Goal: Information Seeking & Learning: Check status

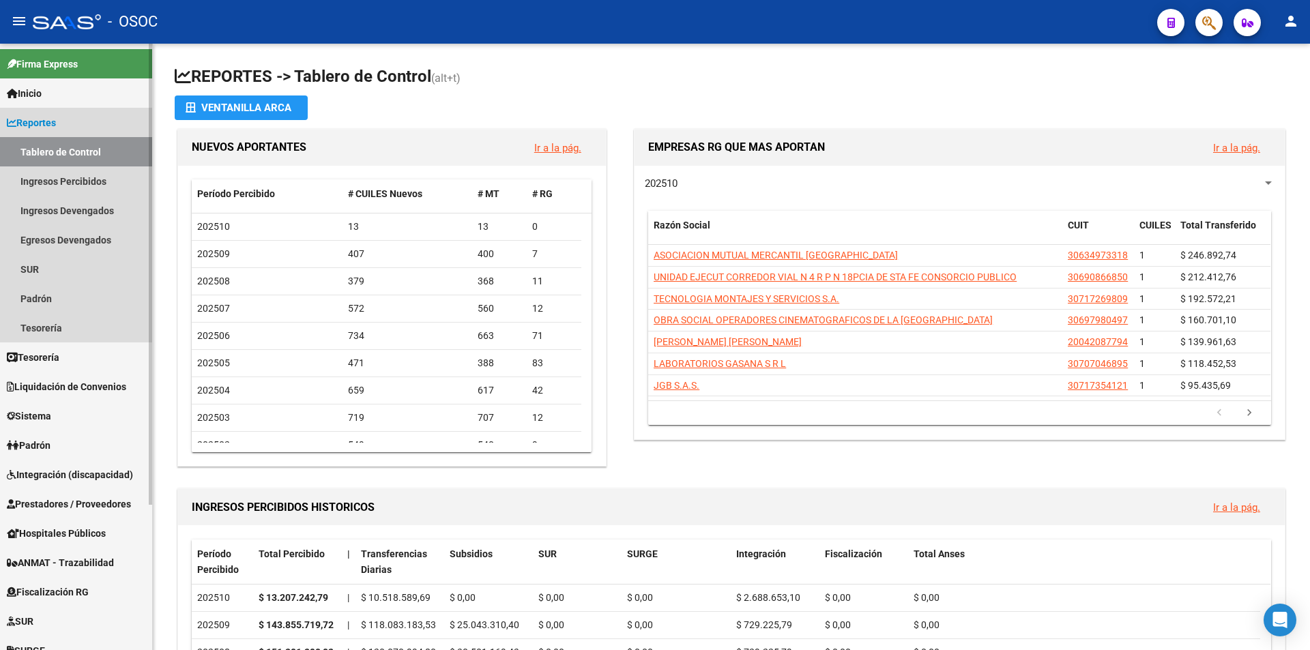
click at [67, 126] on link "Reportes" at bounding box center [76, 122] width 152 height 29
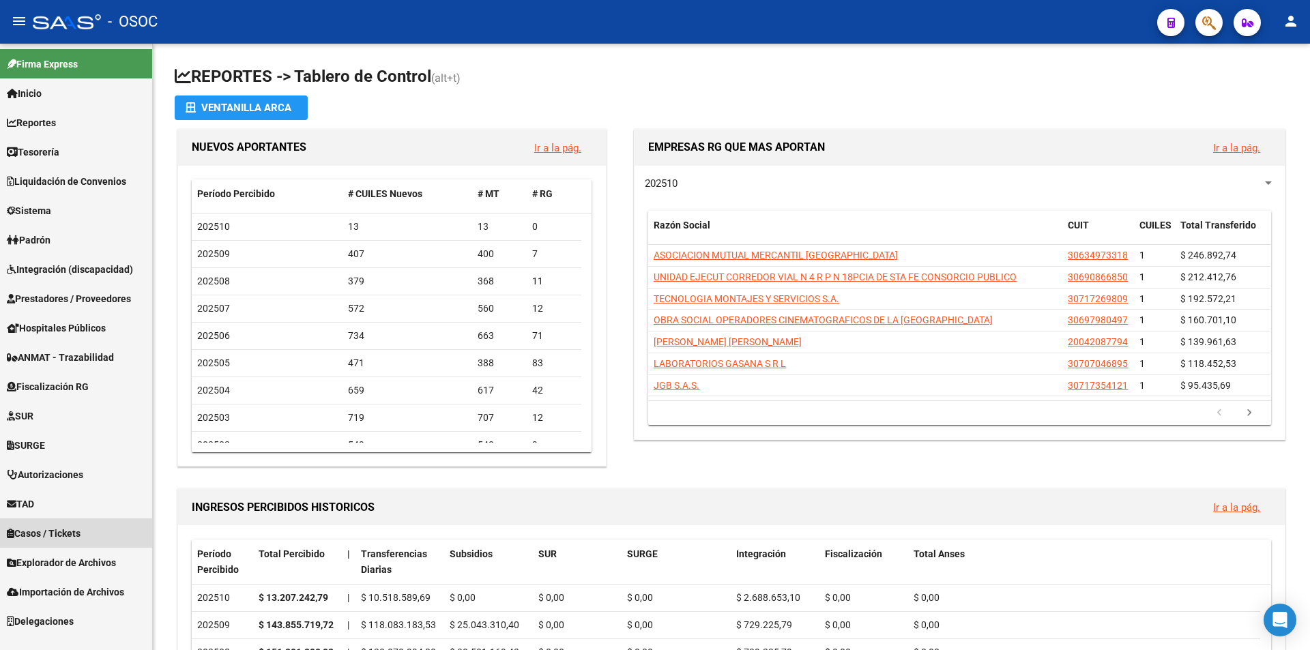
click at [76, 534] on span "Casos / Tickets" at bounding box center [44, 533] width 74 height 15
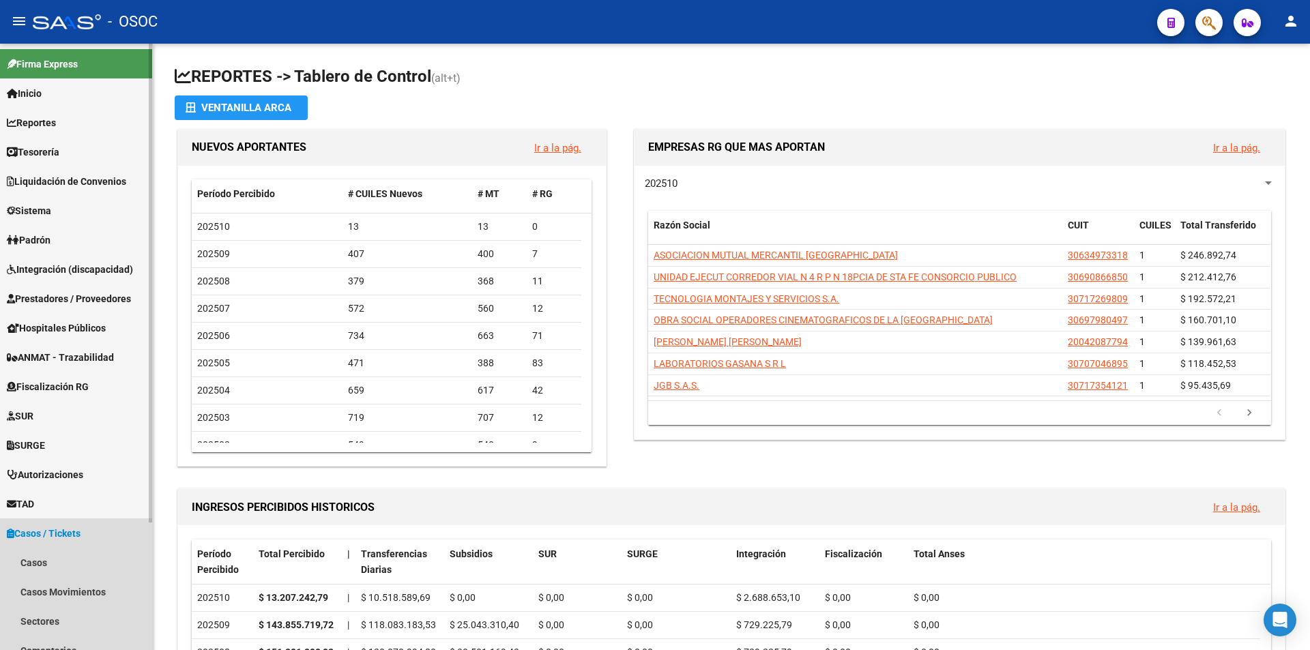
click at [77, 534] on span "Casos / Tickets" at bounding box center [44, 533] width 74 height 15
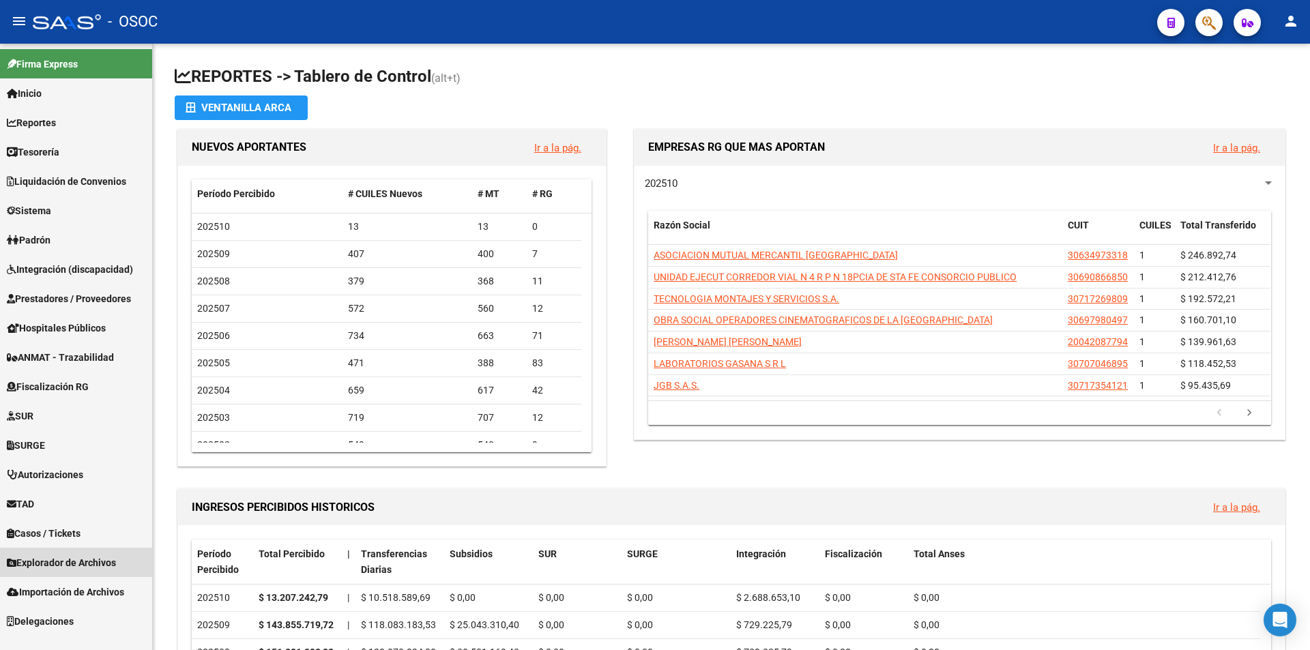
click at [75, 559] on span "Explorador de Archivos" at bounding box center [61, 562] width 109 height 15
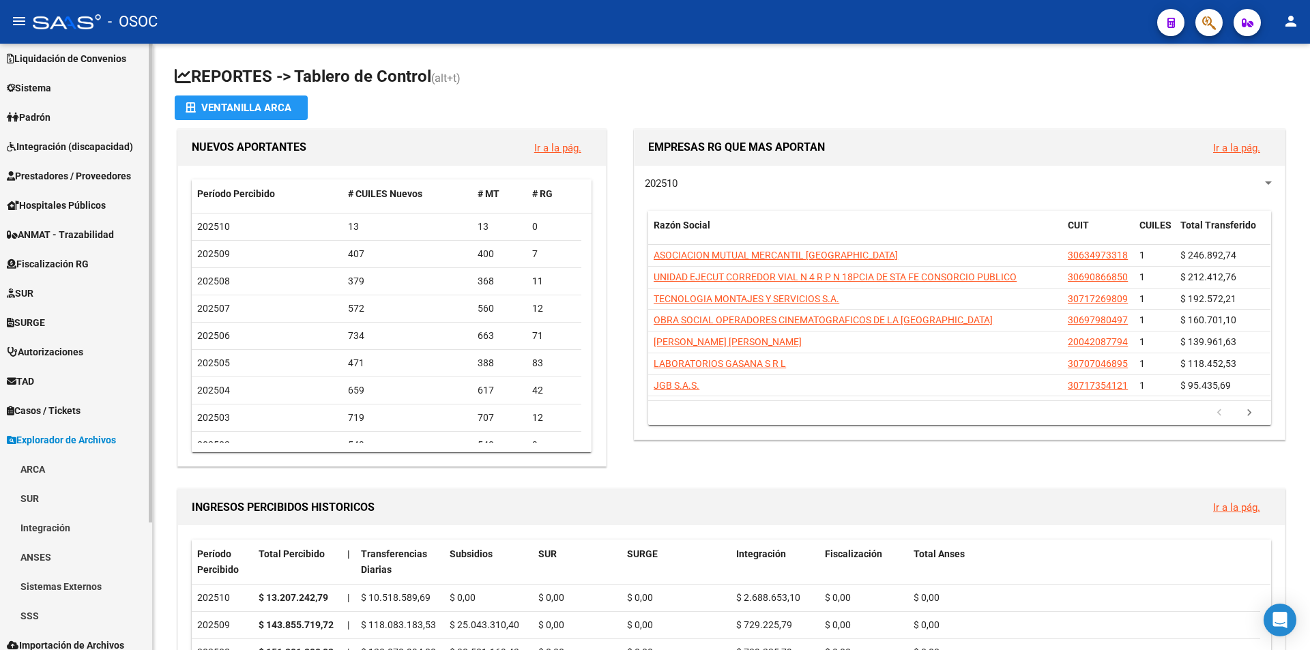
scroll to position [162, 0]
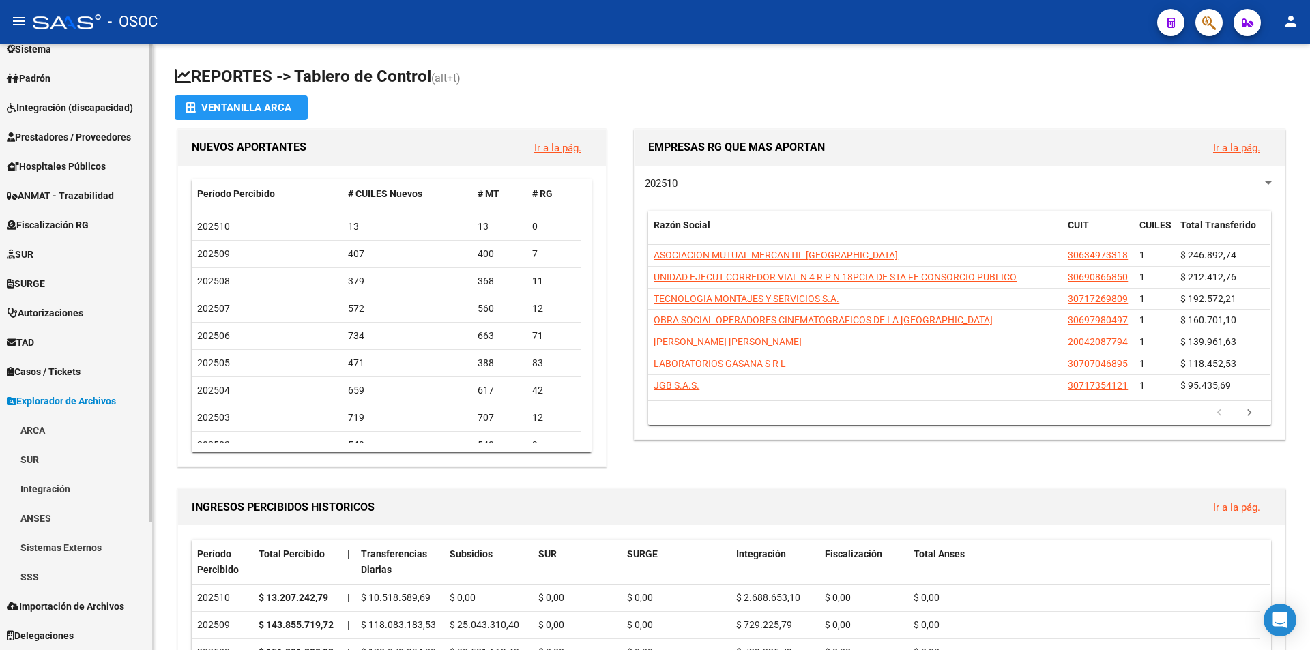
click at [71, 396] on span "Explorador de Archivos" at bounding box center [61, 401] width 109 height 15
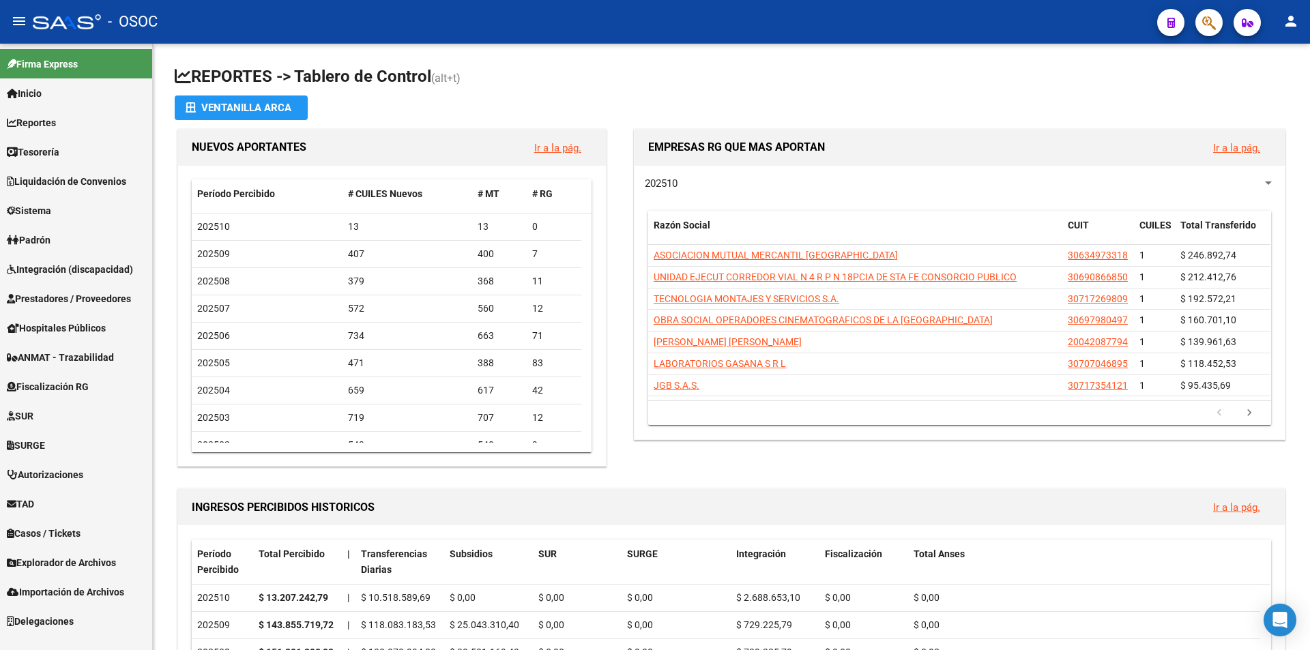
scroll to position [0, 0]
click at [89, 385] on span "Fiscalización RG" at bounding box center [48, 386] width 82 height 15
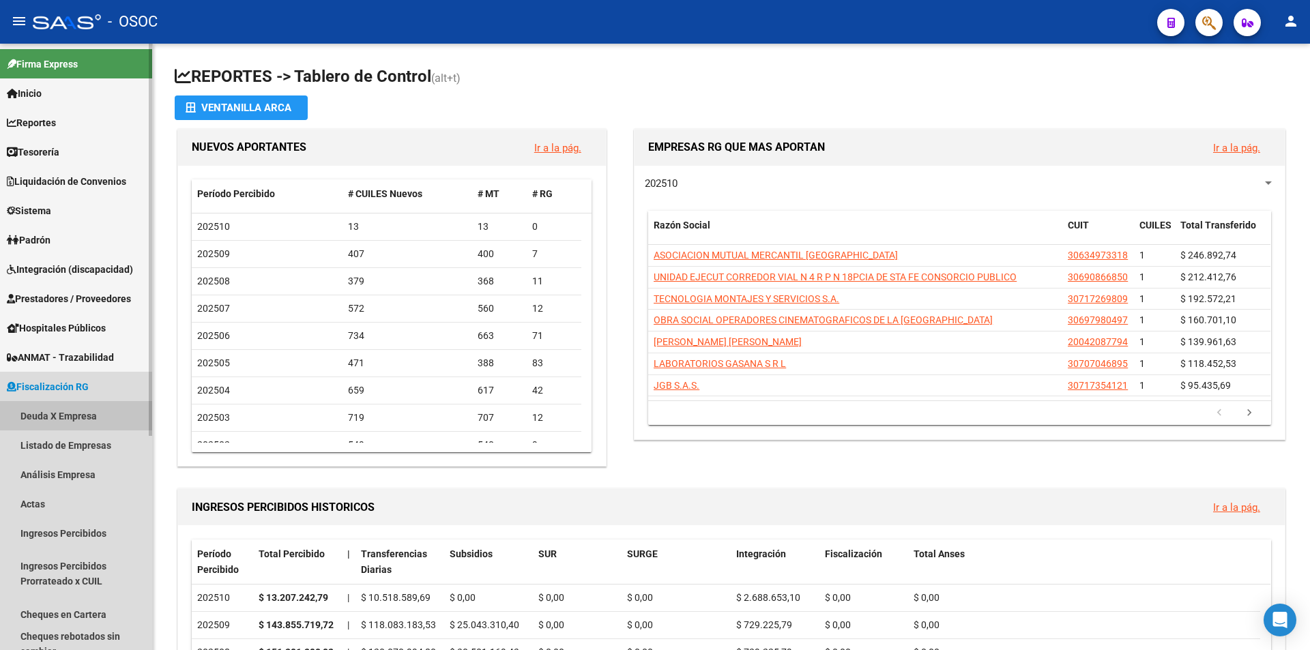
click at [89, 411] on link "Deuda X Empresa" at bounding box center [76, 415] width 152 height 29
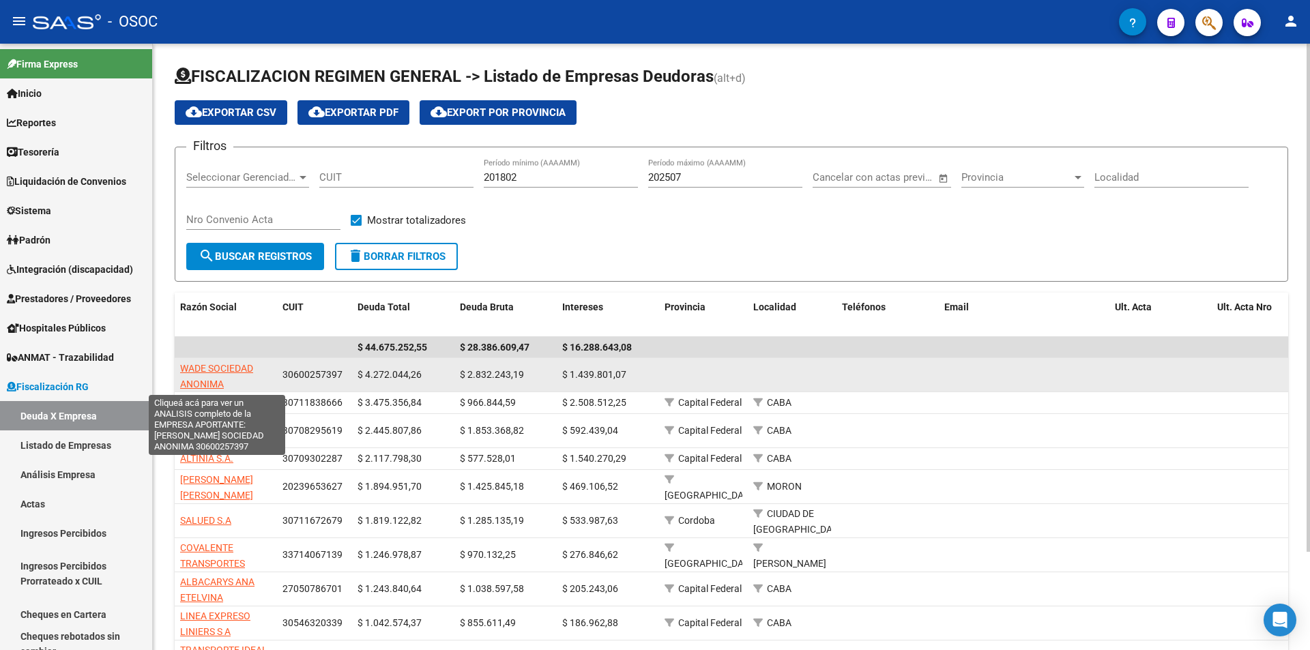
click at [240, 365] on span "WADE SOCIEDAD ANONIMA" at bounding box center [216, 376] width 73 height 27
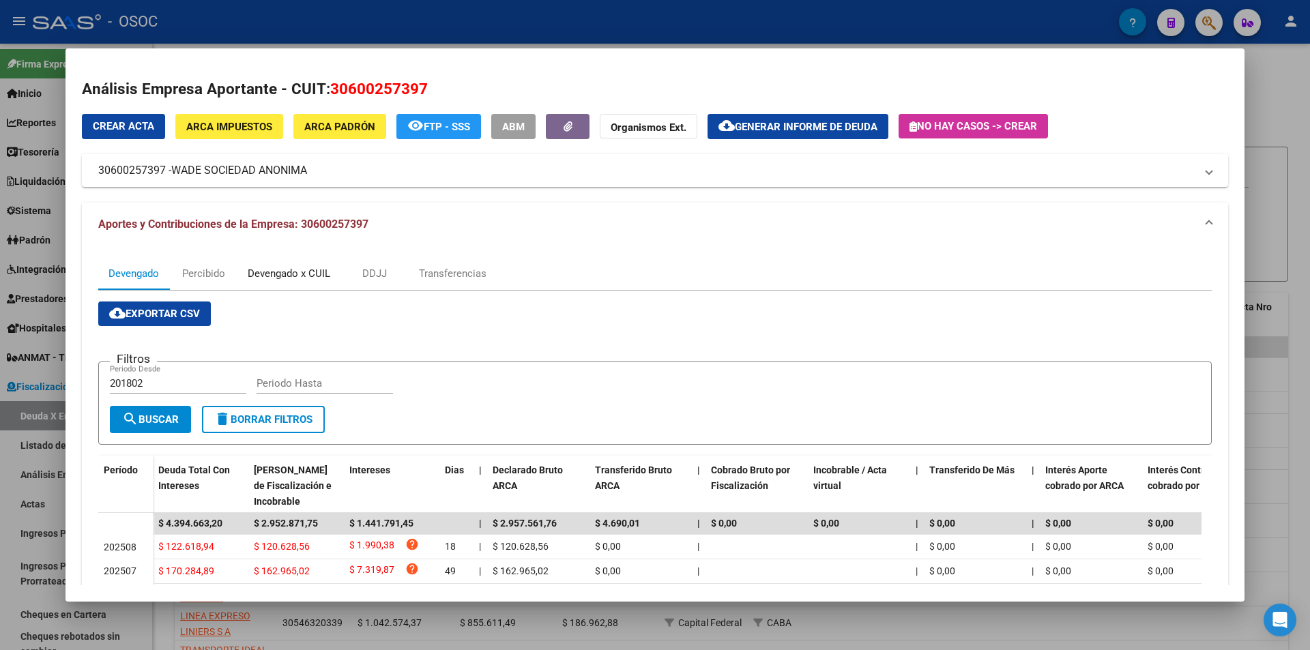
click at [271, 269] on div "Devengado x CUIL" at bounding box center [289, 273] width 83 height 15
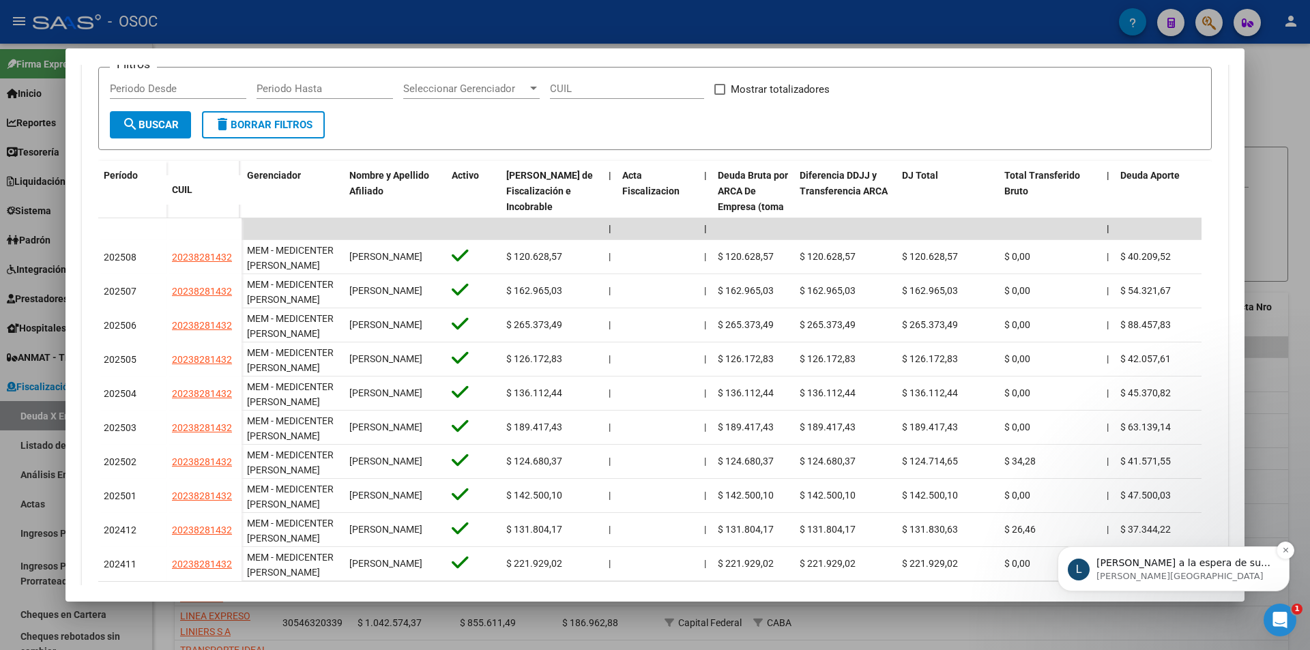
click at [1144, 575] on p "[PERSON_NAME][GEOGRAPHIC_DATA]" at bounding box center [1184, 576] width 176 height 12
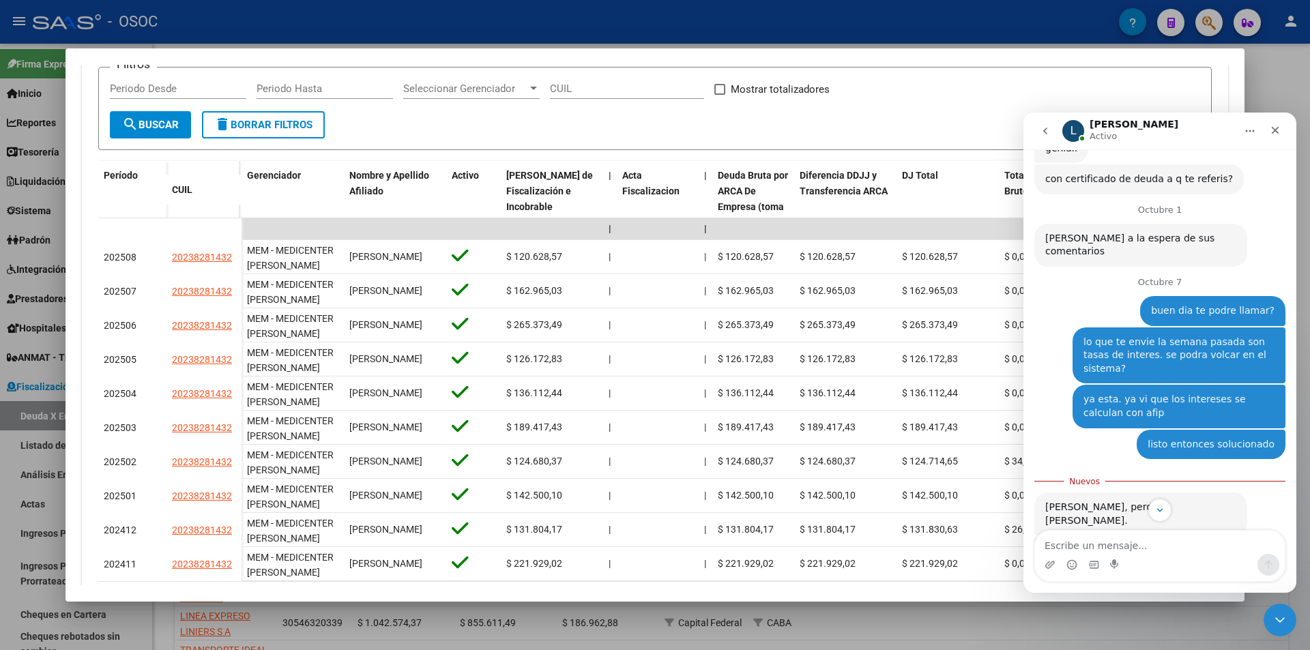
scroll to position [1179, 0]
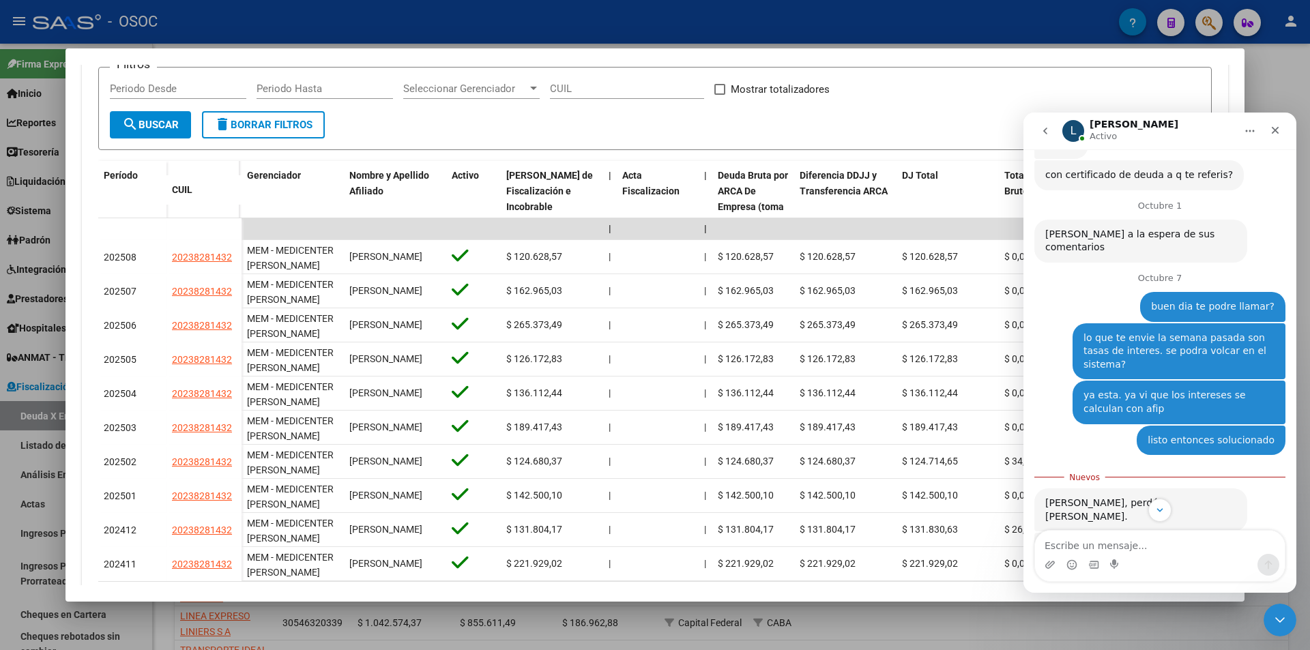
click at [1158, 548] on textarea "Escribe un mensaje..." at bounding box center [1160, 542] width 250 height 23
type textarea "no. muchas gracias!"
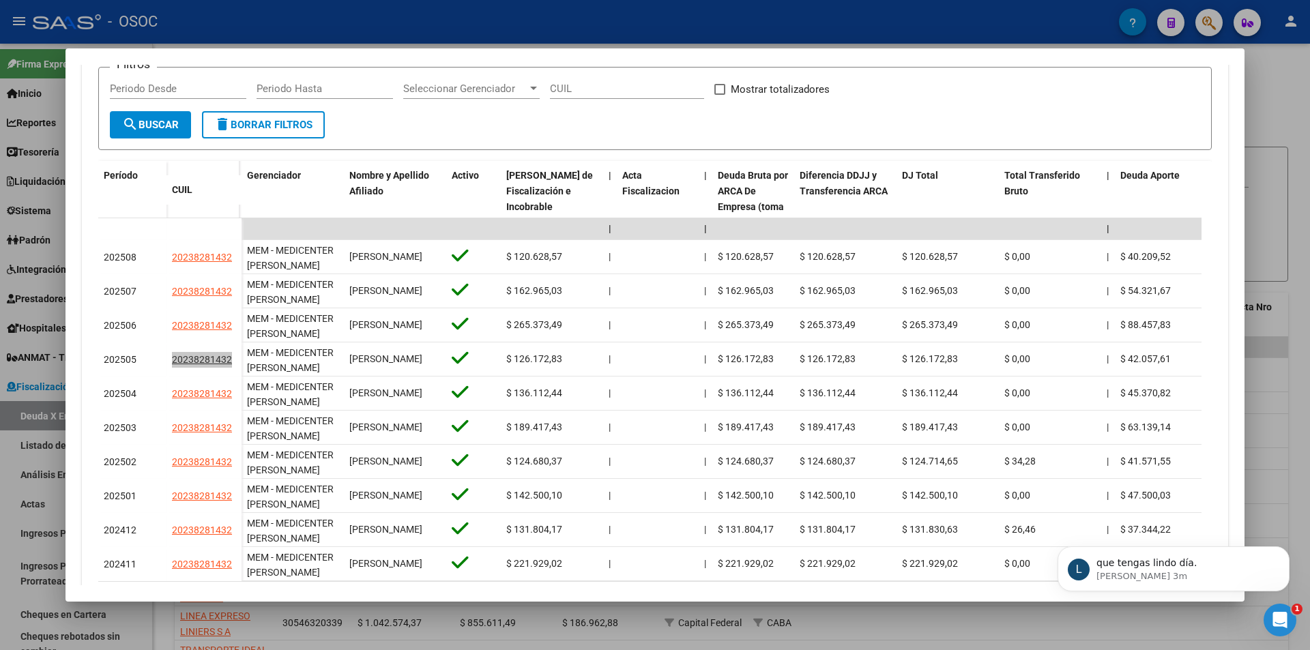
scroll to position [0, 0]
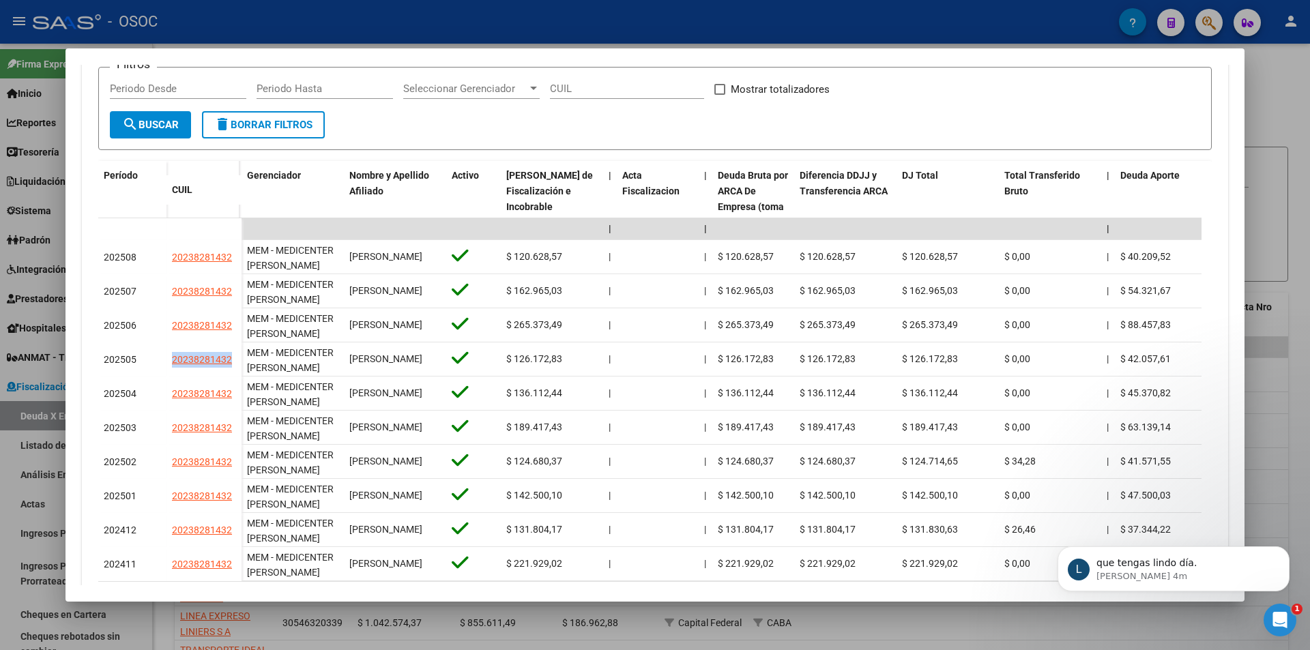
click at [508, 9] on div at bounding box center [655, 325] width 1310 height 650
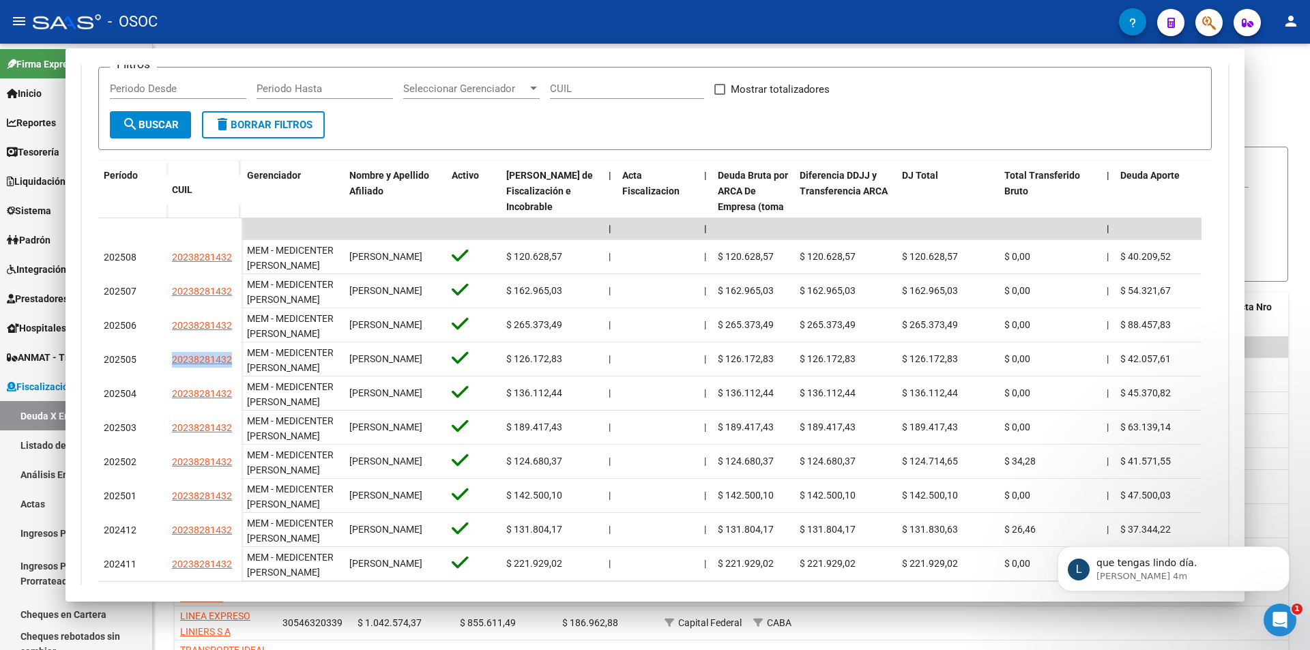
click at [508, 9] on div "- OSOC" at bounding box center [576, 22] width 1086 height 30
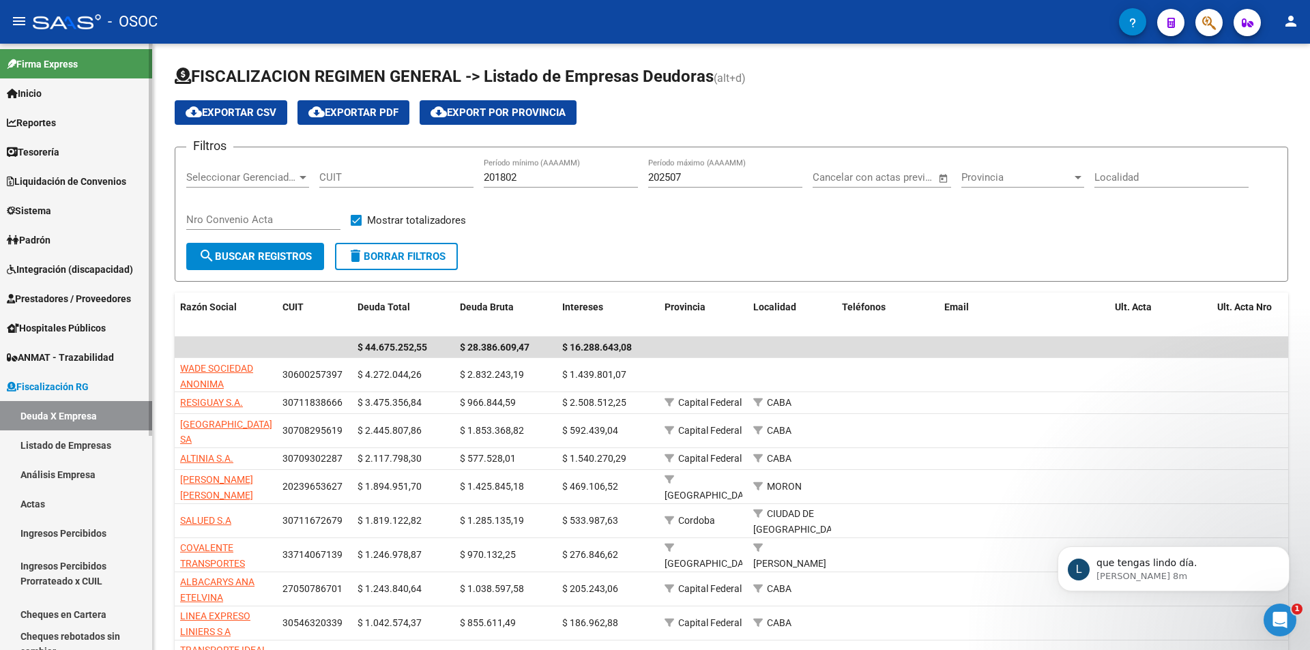
click at [101, 407] on link "Deuda X Empresa" at bounding box center [76, 415] width 152 height 29
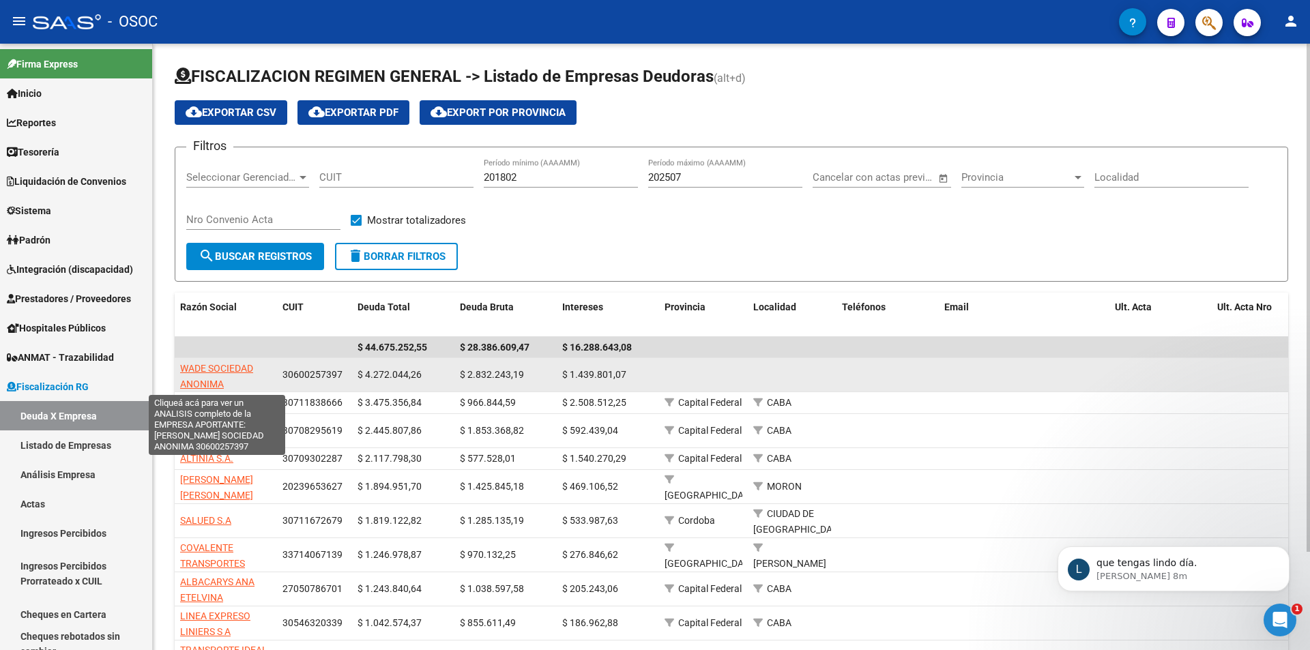
click at [252, 366] on span "WADE SOCIEDAD ANONIMA" at bounding box center [216, 376] width 73 height 27
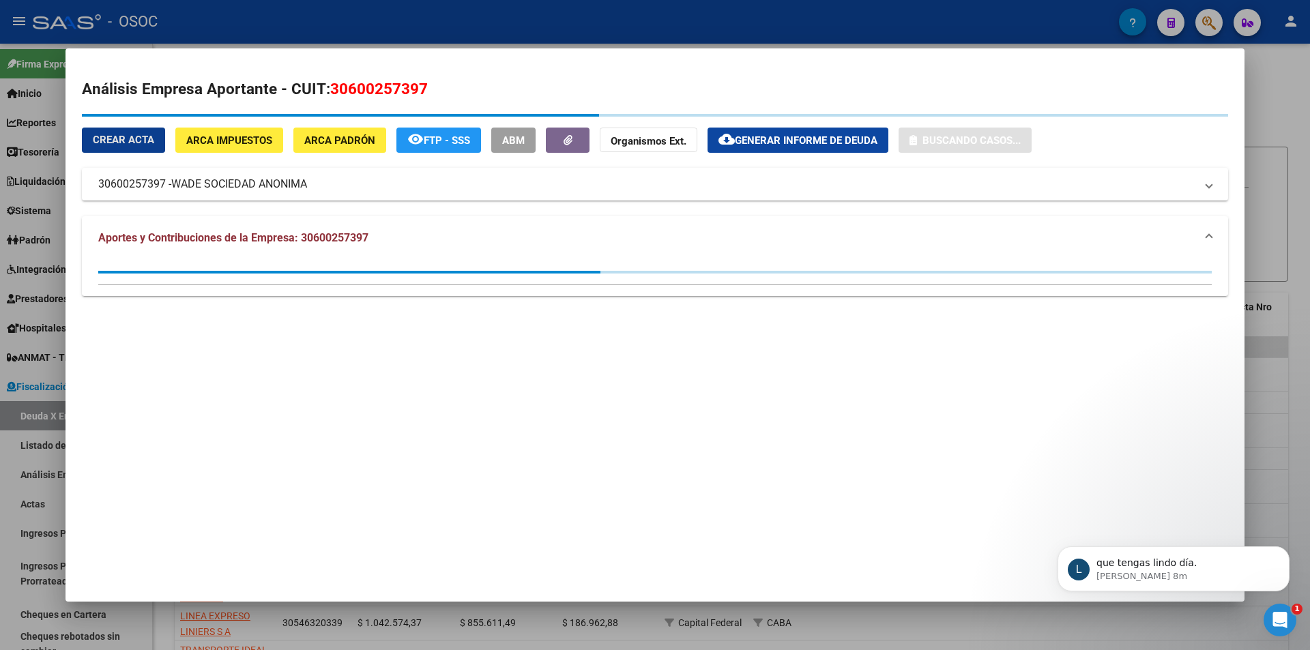
click at [1251, 608] on body "L que tengas lindo día. [PERSON_NAME] 8m" at bounding box center [1173, 565] width 262 height 85
click at [1192, 568] on p "que tengas lindo día." at bounding box center [1184, 564] width 176 height 14
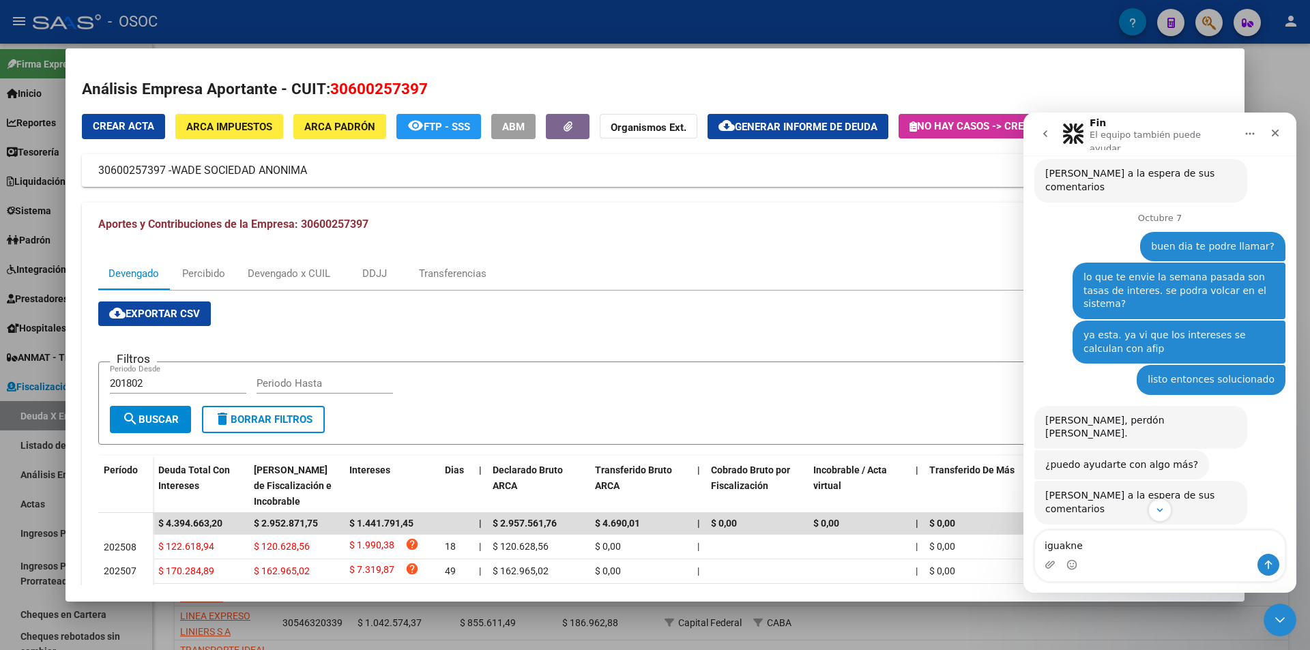
scroll to position [1261, 0]
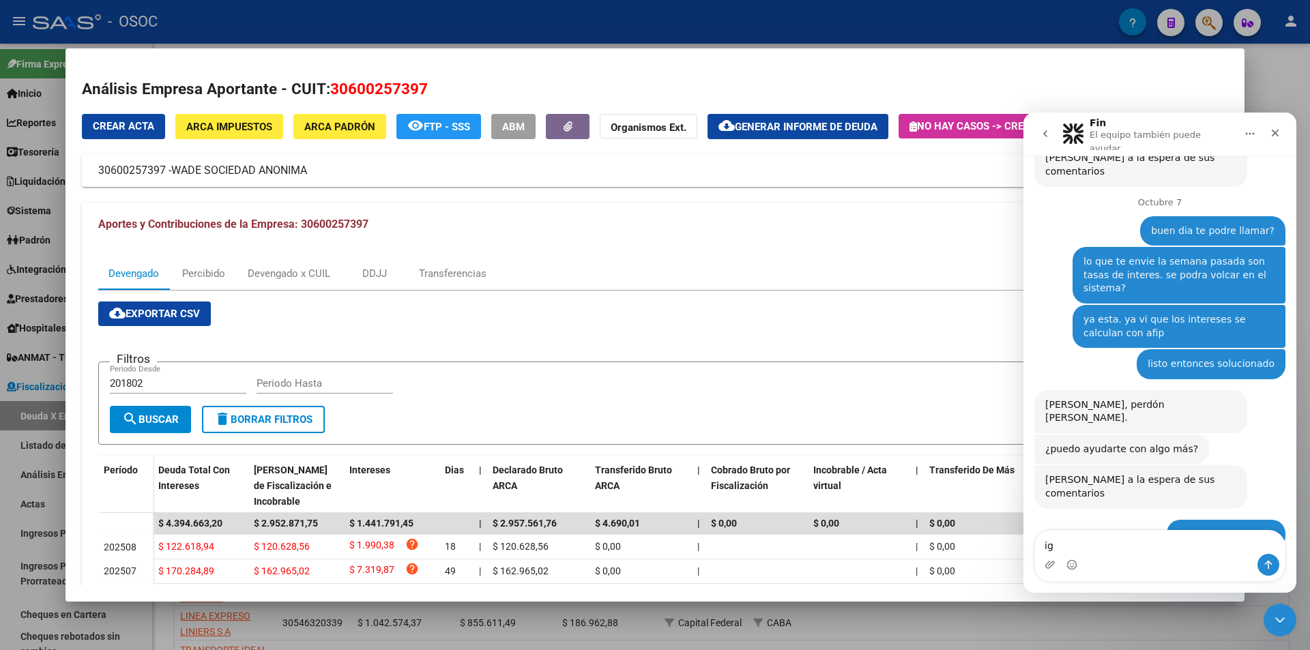
type textarea "i"
type textarea "gracias igualmente vos"
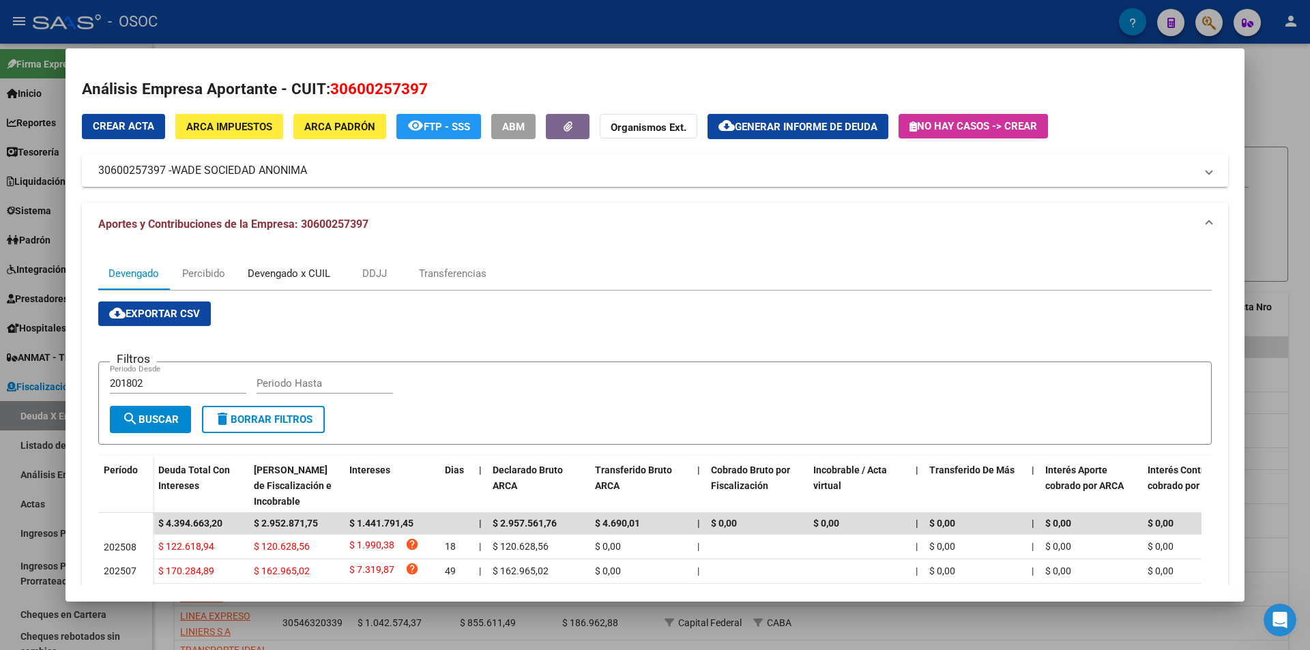
click at [248, 274] on div "Devengado x CUIL" at bounding box center [289, 273] width 83 height 15
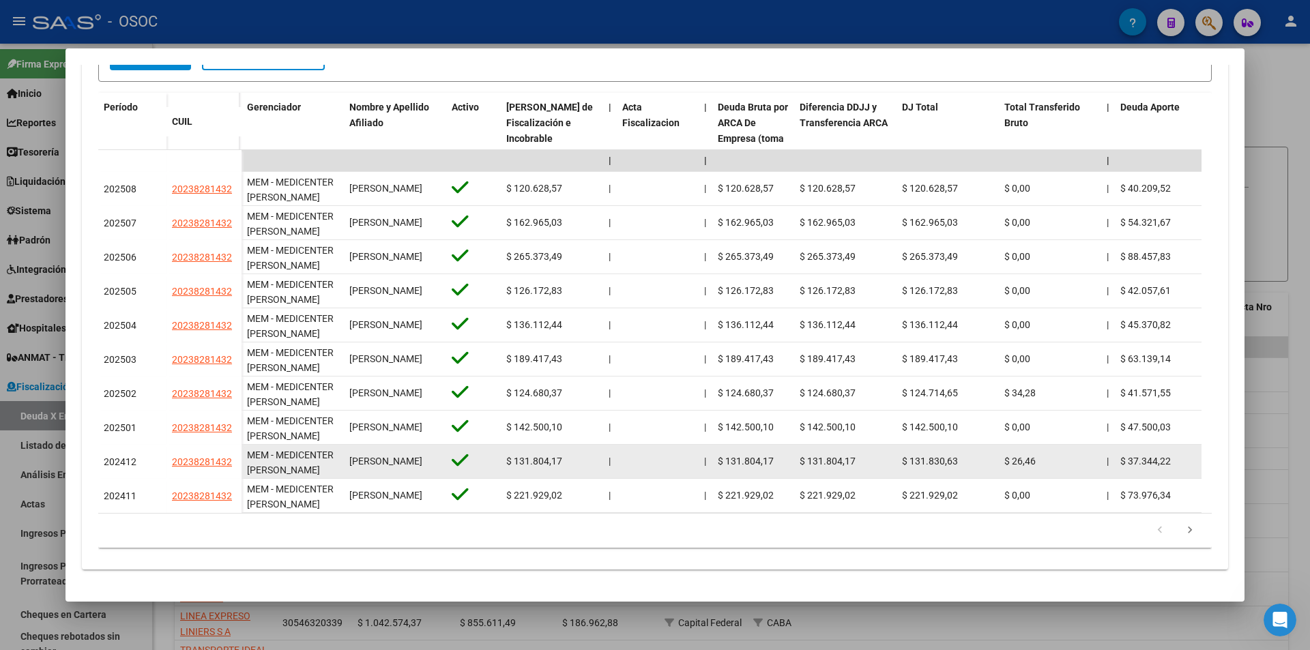
scroll to position [373, 0]
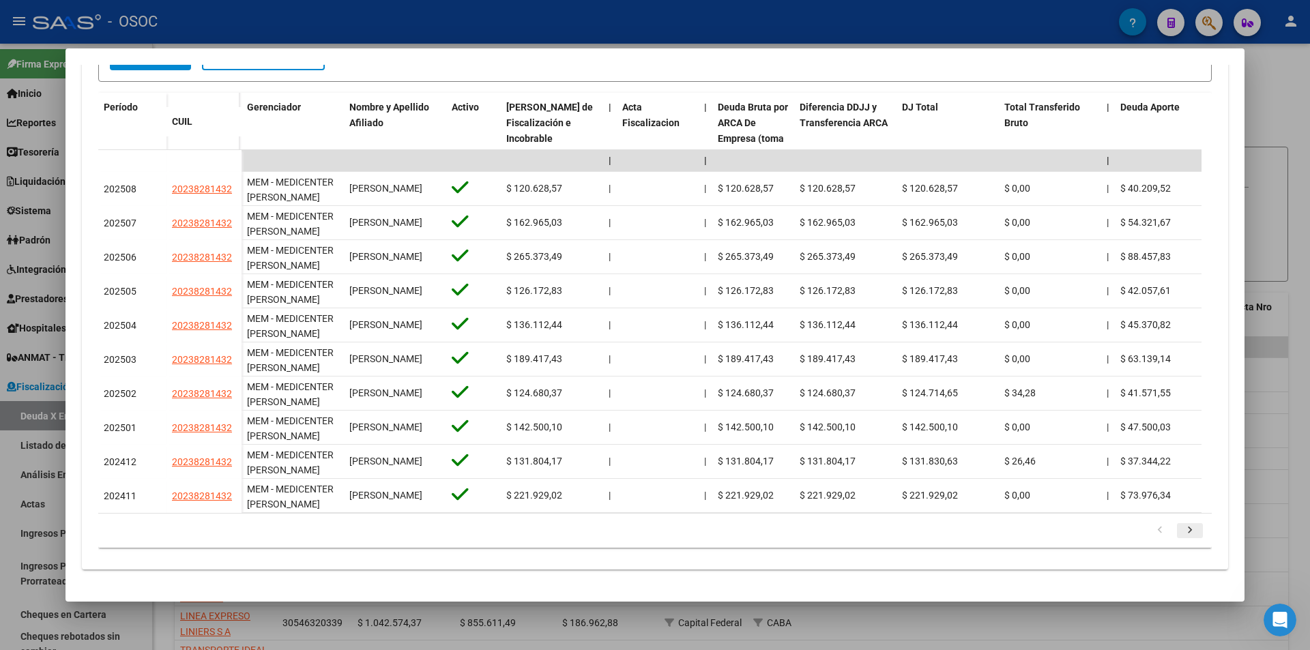
click at [1181, 535] on icon "go to next page" at bounding box center [1190, 532] width 18 height 16
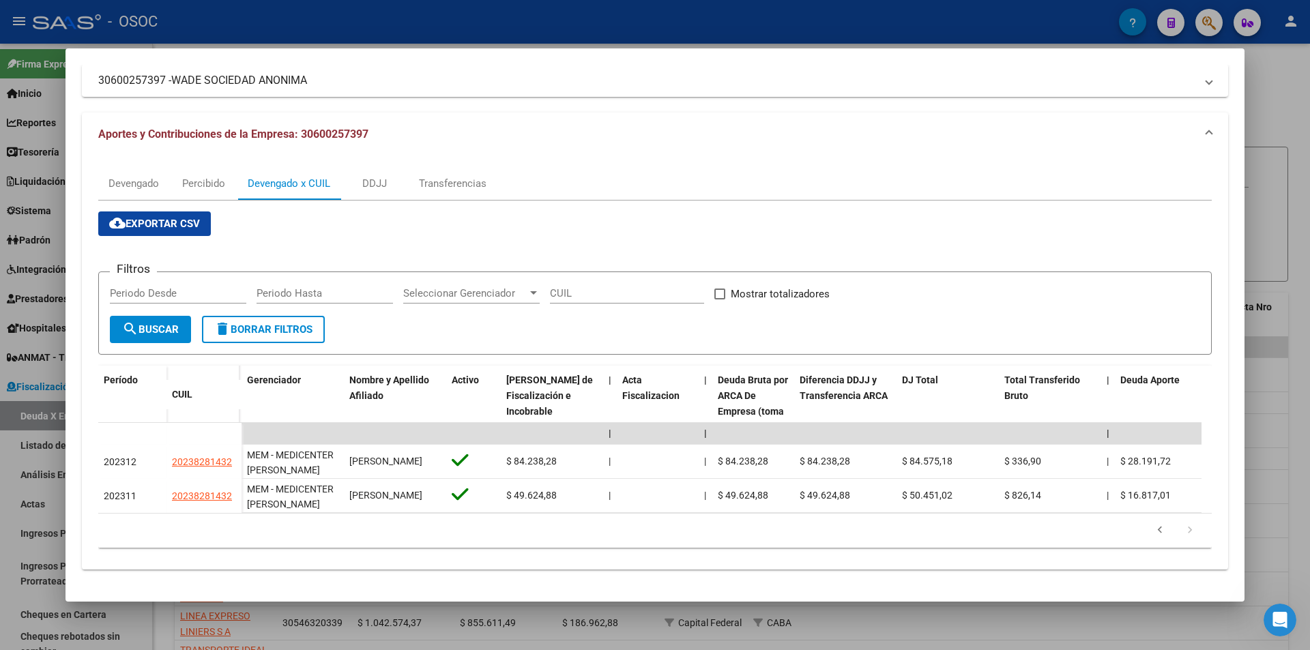
scroll to position [100, 0]
click at [1181, 535] on icon "go to next page" at bounding box center [1190, 532] width 18 height 16
click at [1134, 528] on datatable-pager "1 2 3" at bounding box center [655, 530] width 1100 height 23
click at [1151, 529] on icon "go to previous page" at bounding box center [1160, 532] width 18 height 16
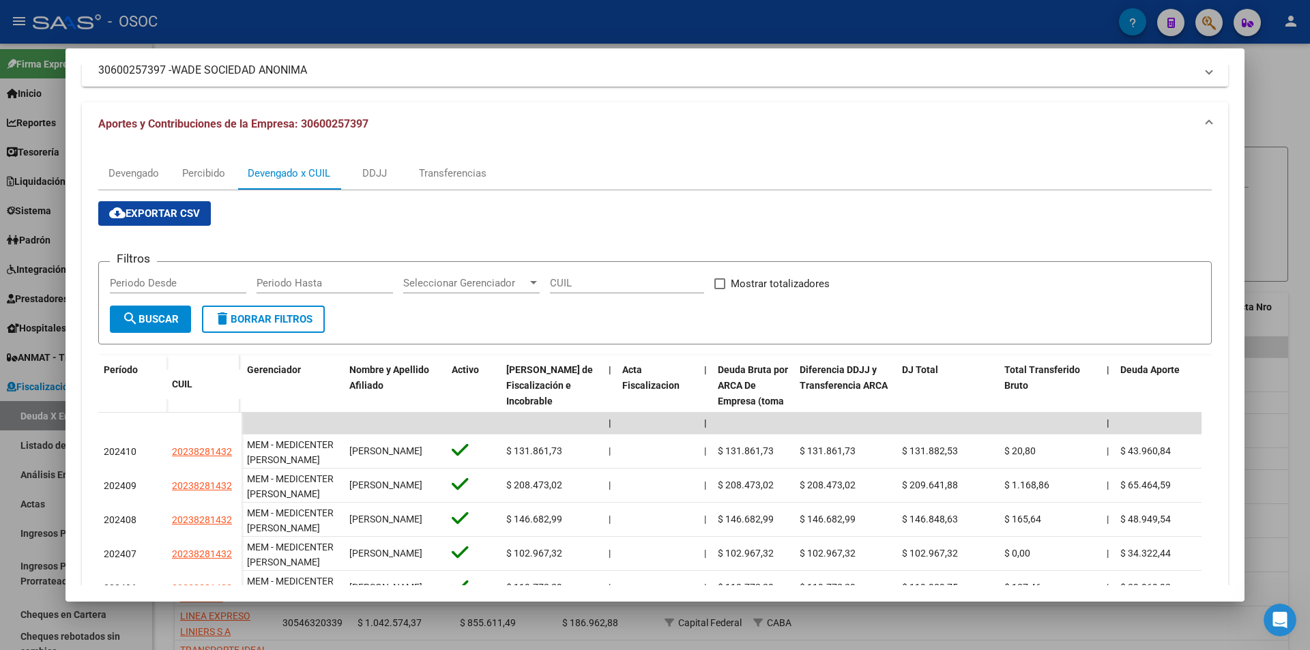
click at [1143, 529] on datatable-body-cell "$ 48.949,54" at bounding box center [1166, 519] width 102 height 33
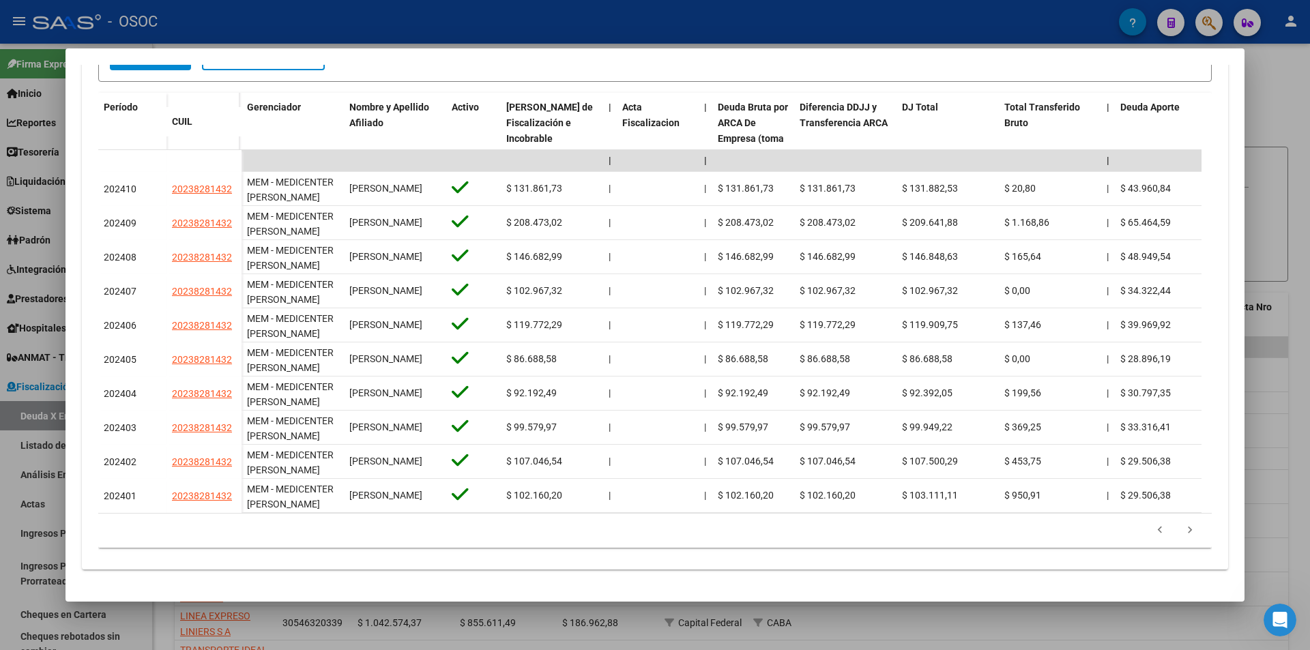
click at [1151, 529] on icon "go to previous page" at bounding box center [1160, 532] width 18 height 16
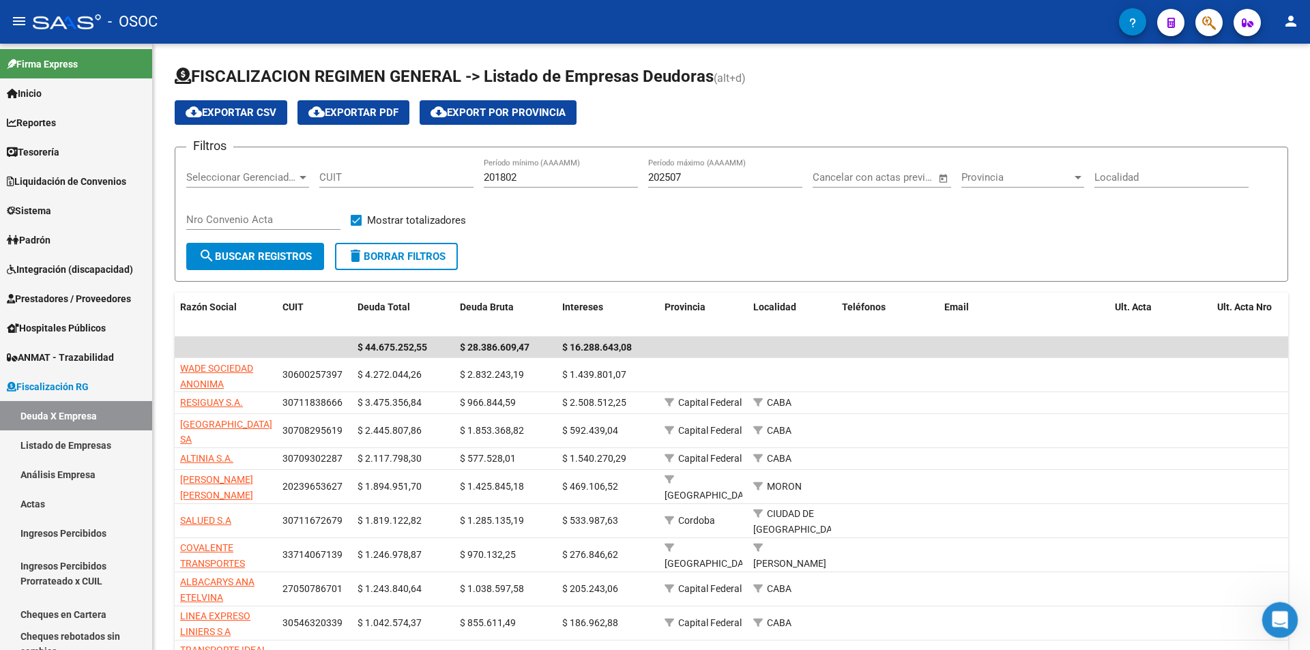
click at [1275, 607] on icon "Abrir Intercom Messenger" at bounding box center [1278, 618] width 23 height 23
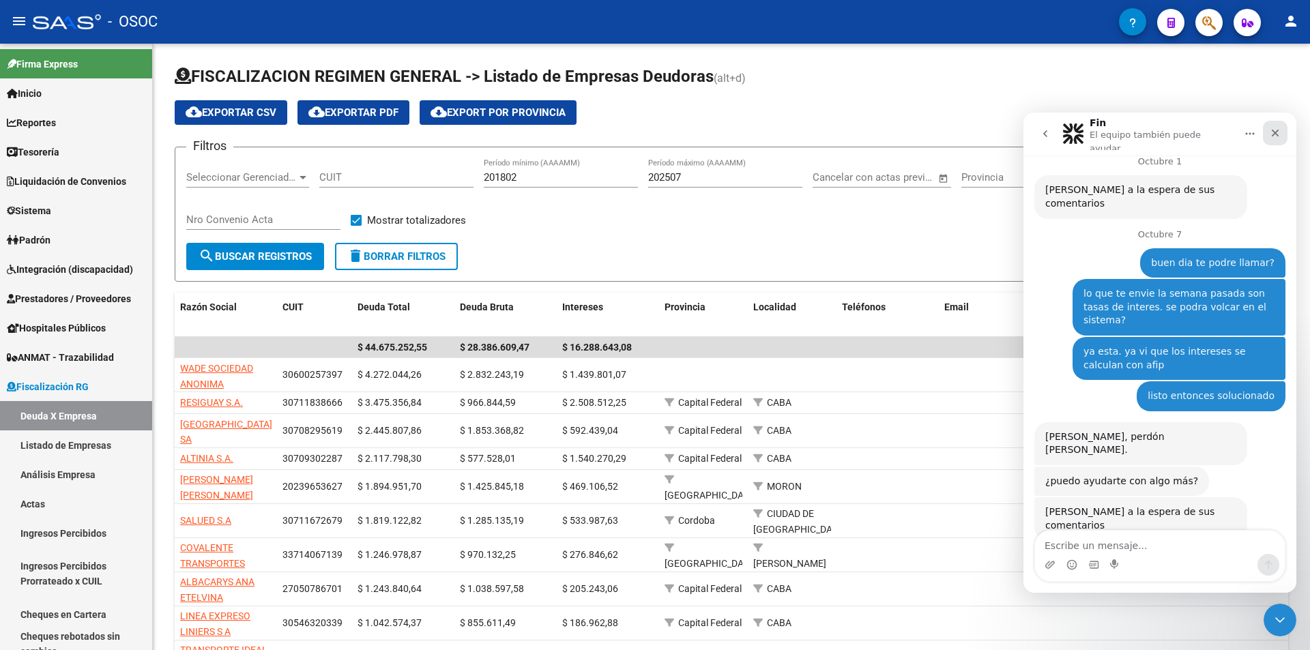
click at [1270, 123] on div "Cerrar" at bounding box center [1275, 133] width 25 height 25
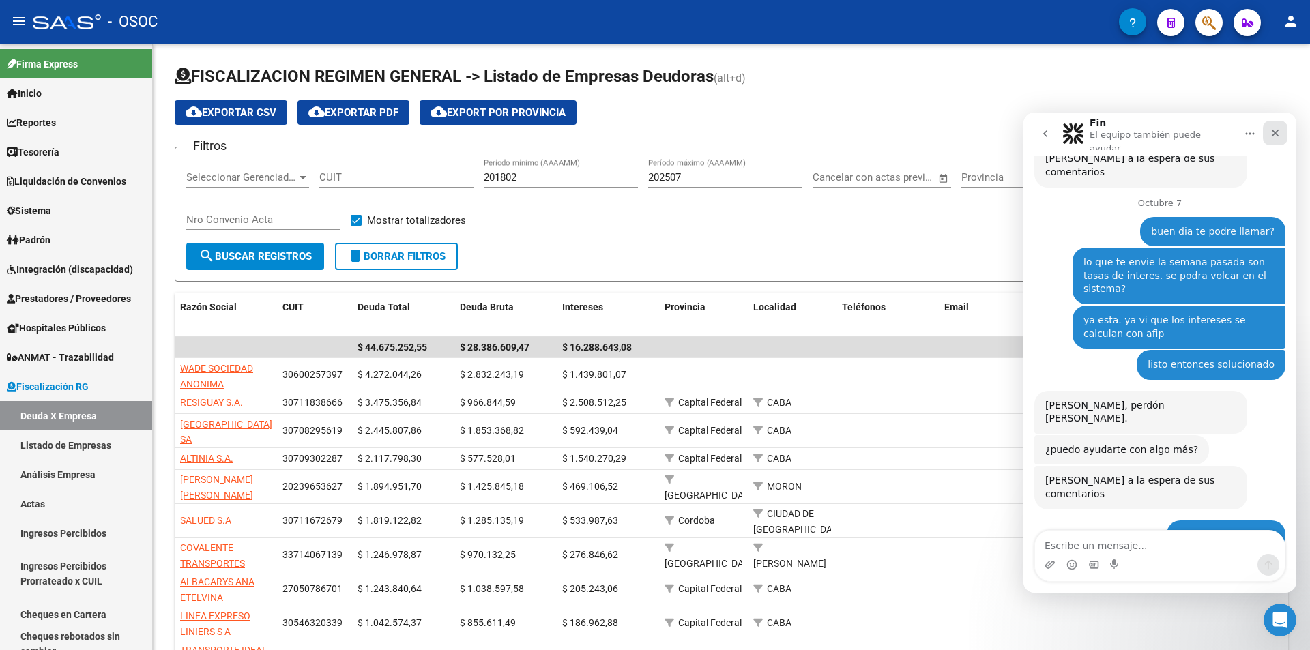
scroll to position [1279, 0]
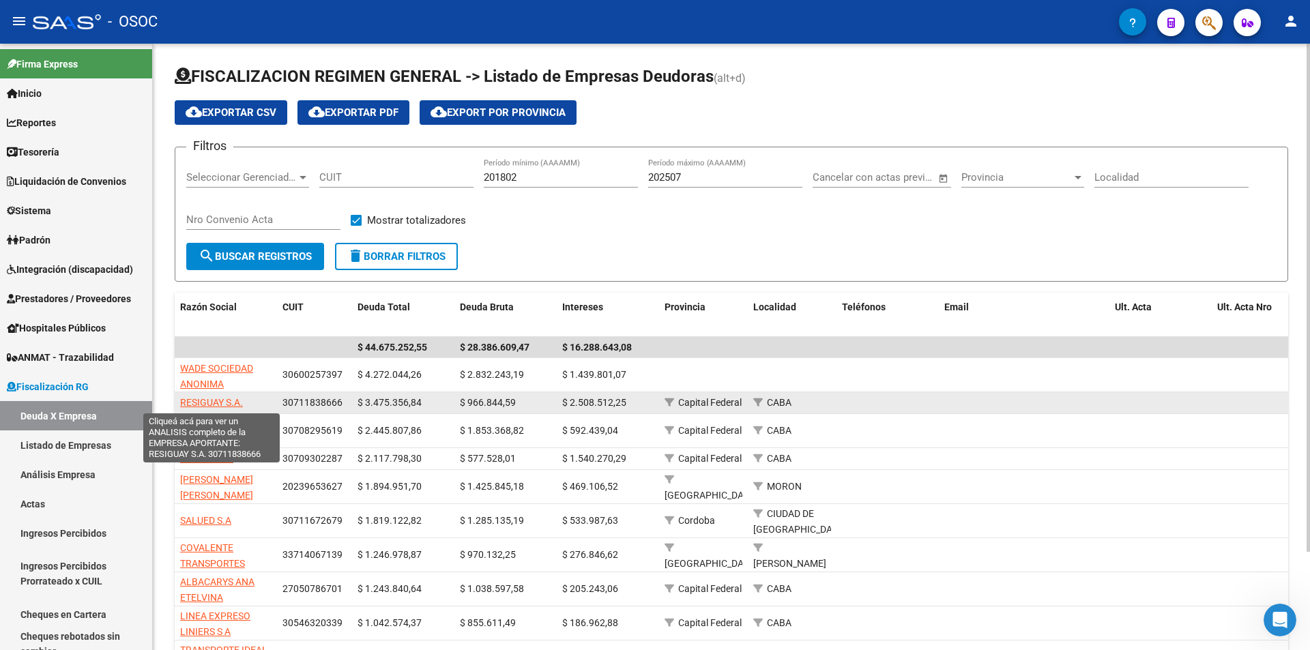
click at [221, 400] on span "RESIGUAY S.A." at bounding box center [211, 402] width 63 height 11
type textarea "30711838666"
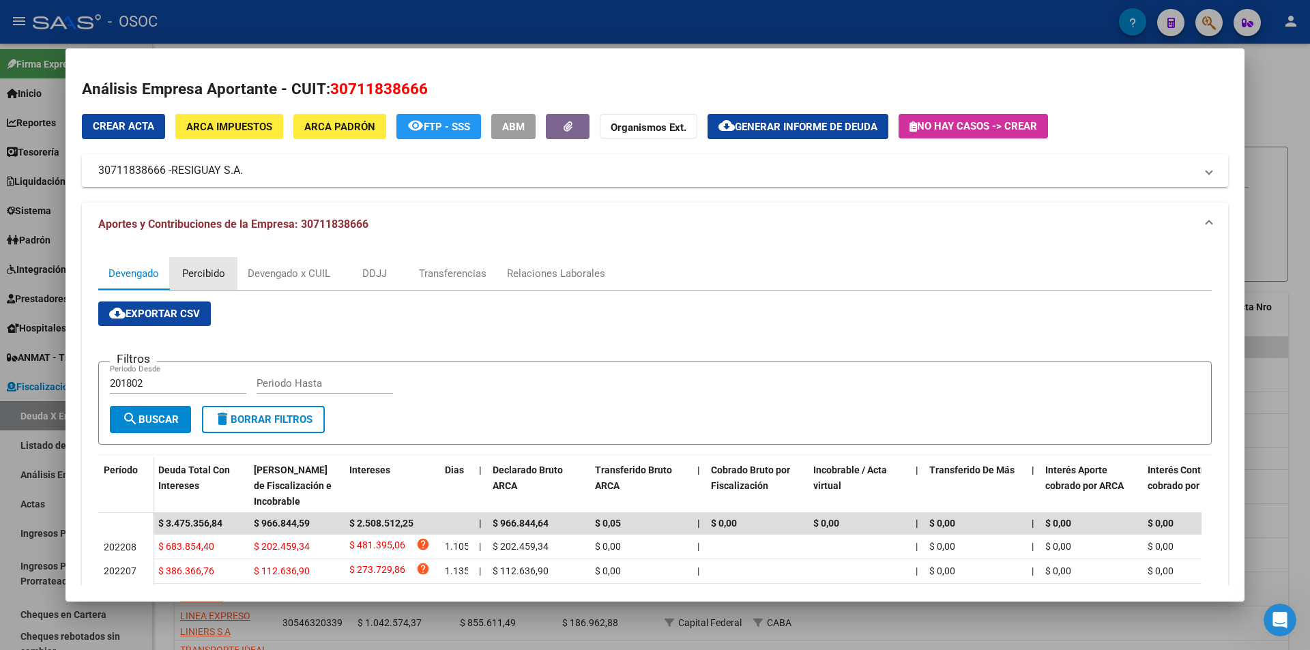
click at [224, 280] on div "Percibido" at bounding box center [203, 273] width 43 height 15
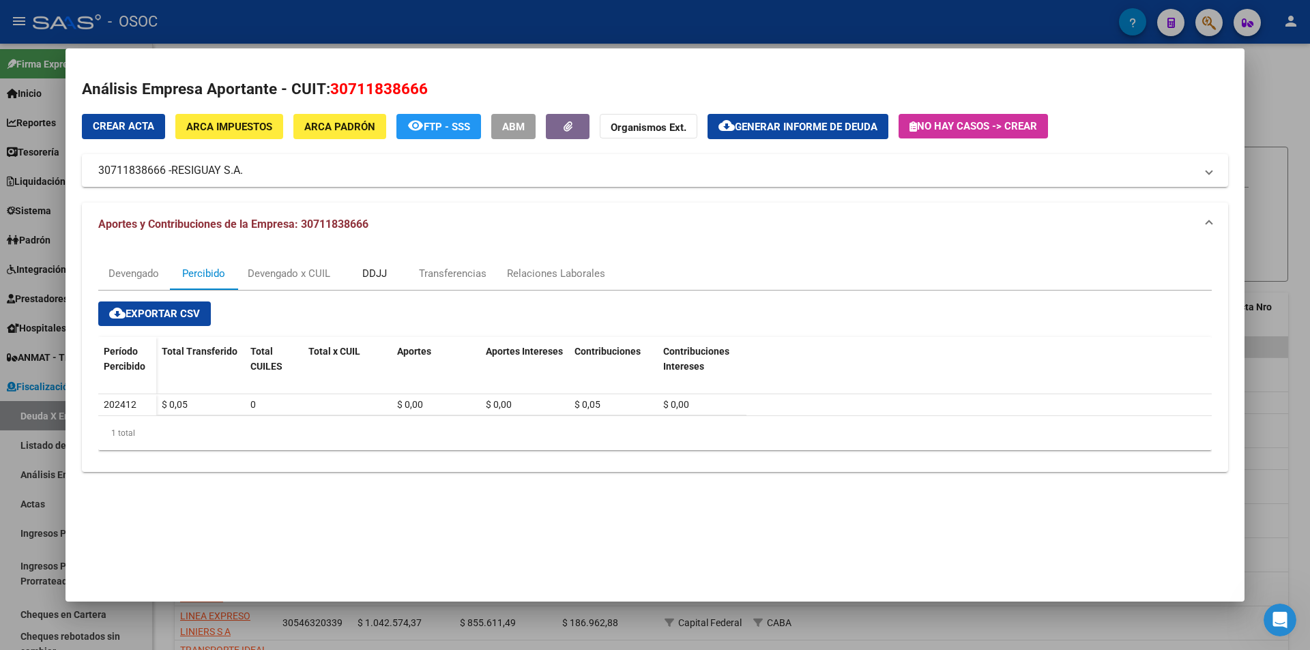
click at [365, 280] on div "DDJJ" at bounding box center [374, 273] width 25 height 15
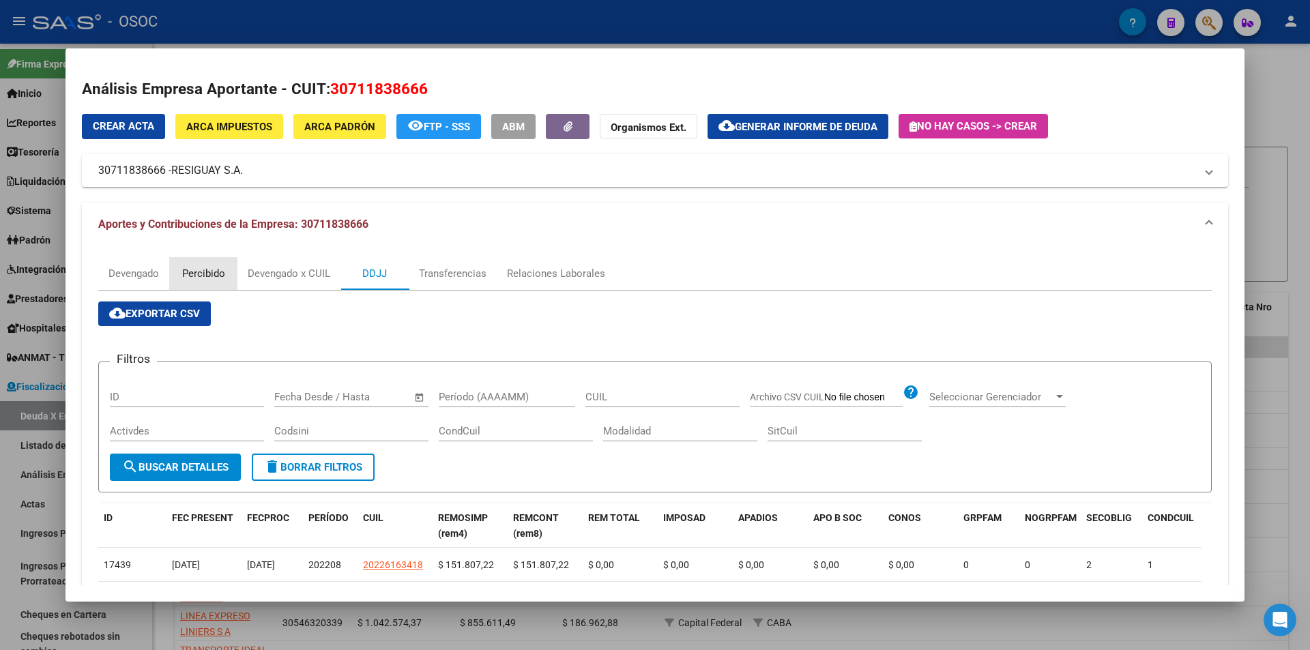
click at [209, 277] on div "Percibido" at bounding box center [203, 273] width 43 height 15
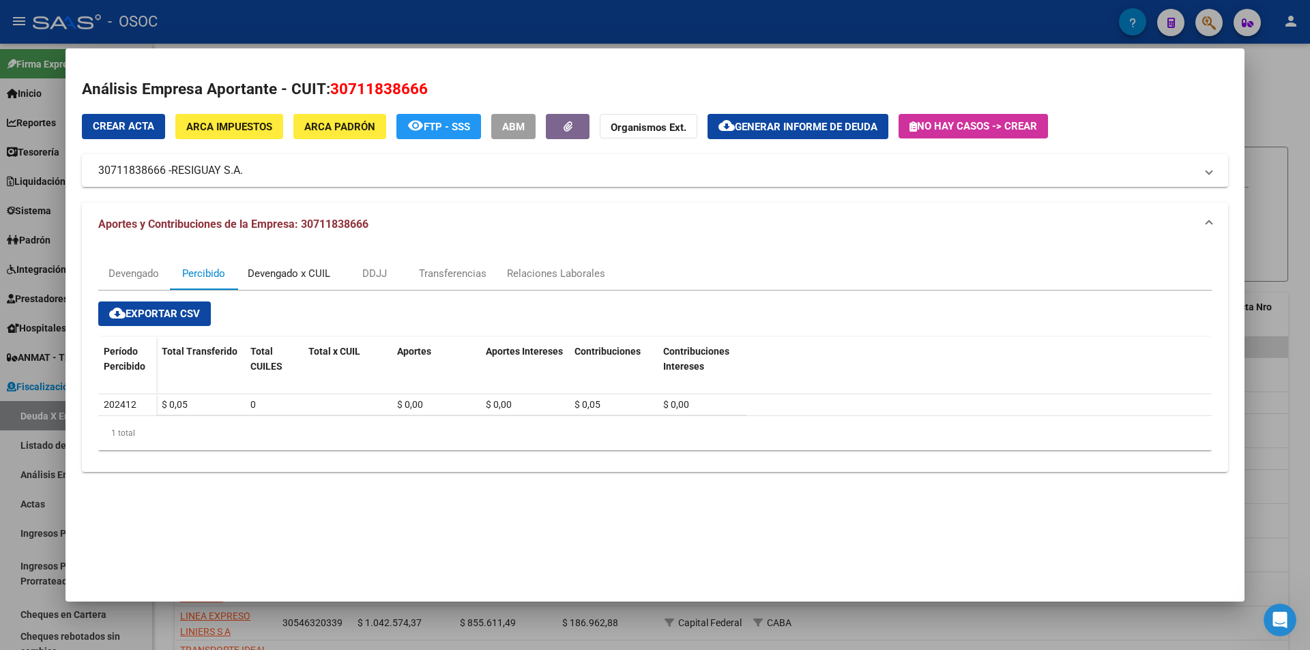
click at [283, 278] on div "Devengado x CUIL" at bounding box center [289, 273] width 83 height 15
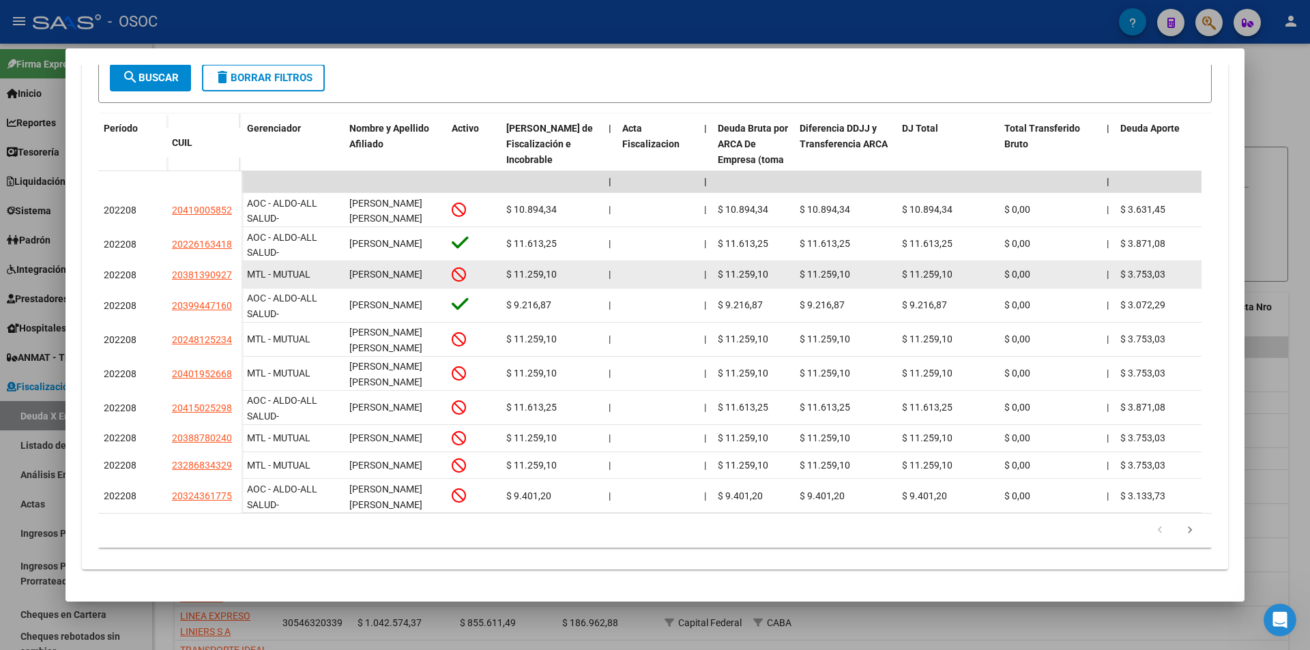
scroll to position [366, 0]
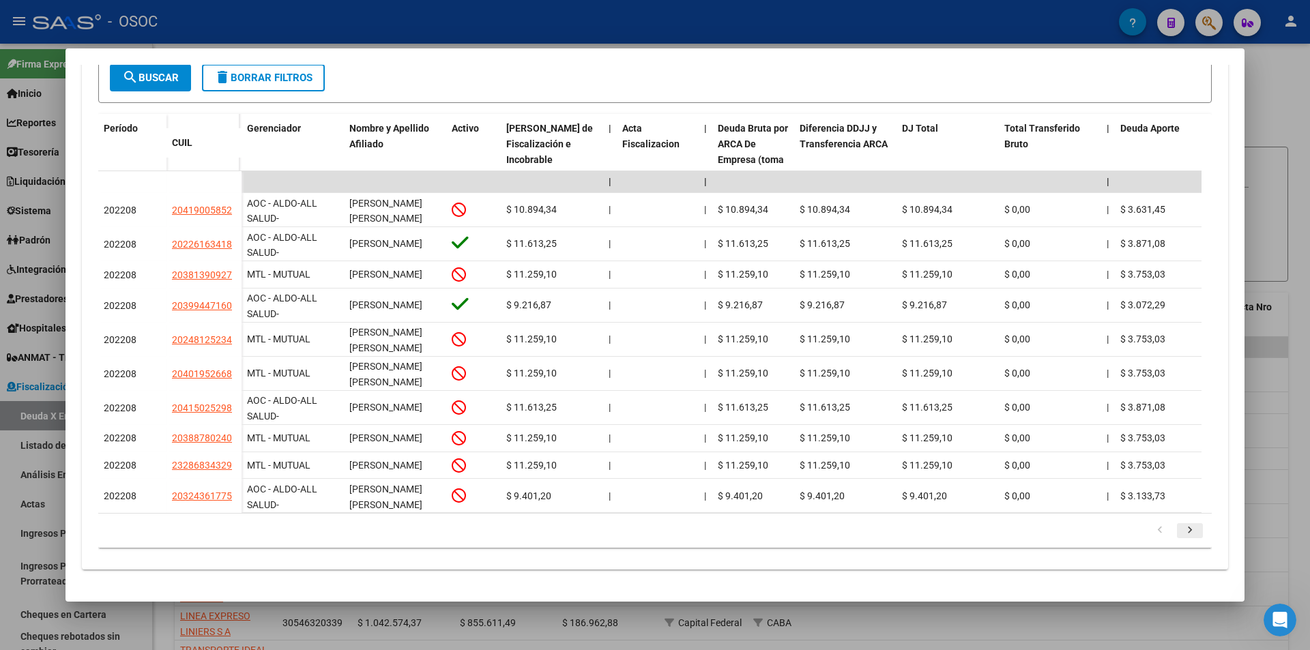
click at [1183, 534] on icon "go to next page" at bounding box center [1190, 532] width 18 height 16
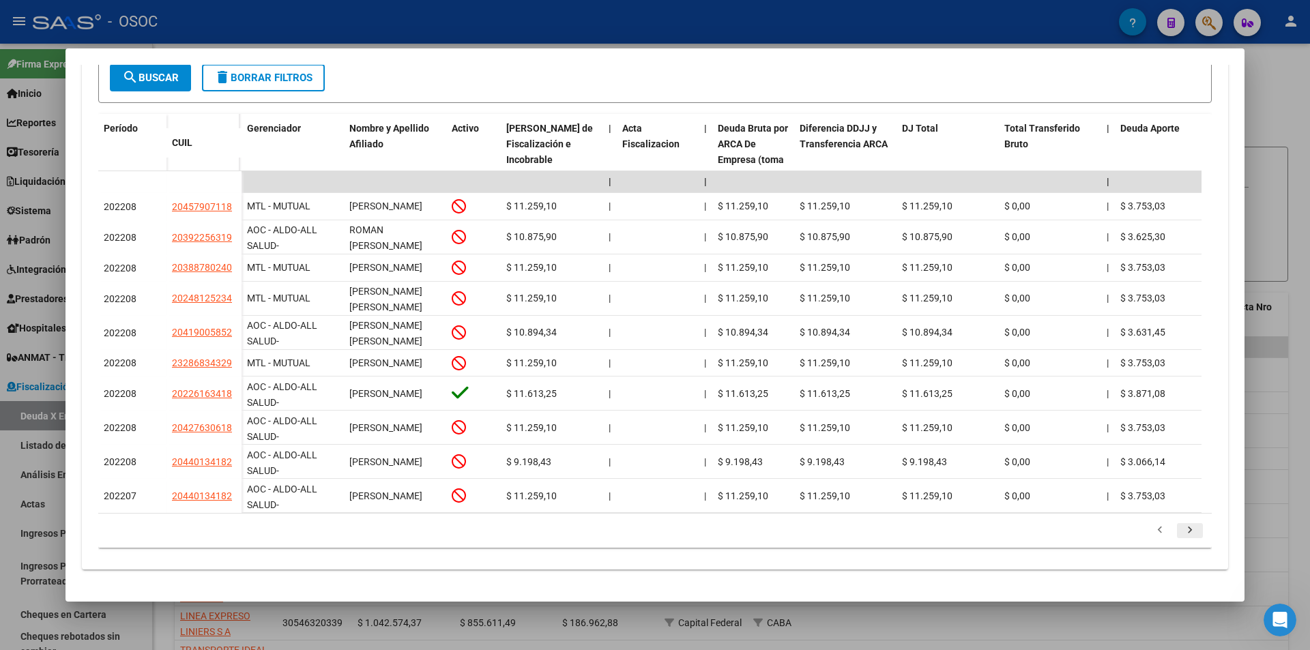
click at [1183, 534] on icon "go to next page" at bounding box center [1190, 532] width 18 height 16
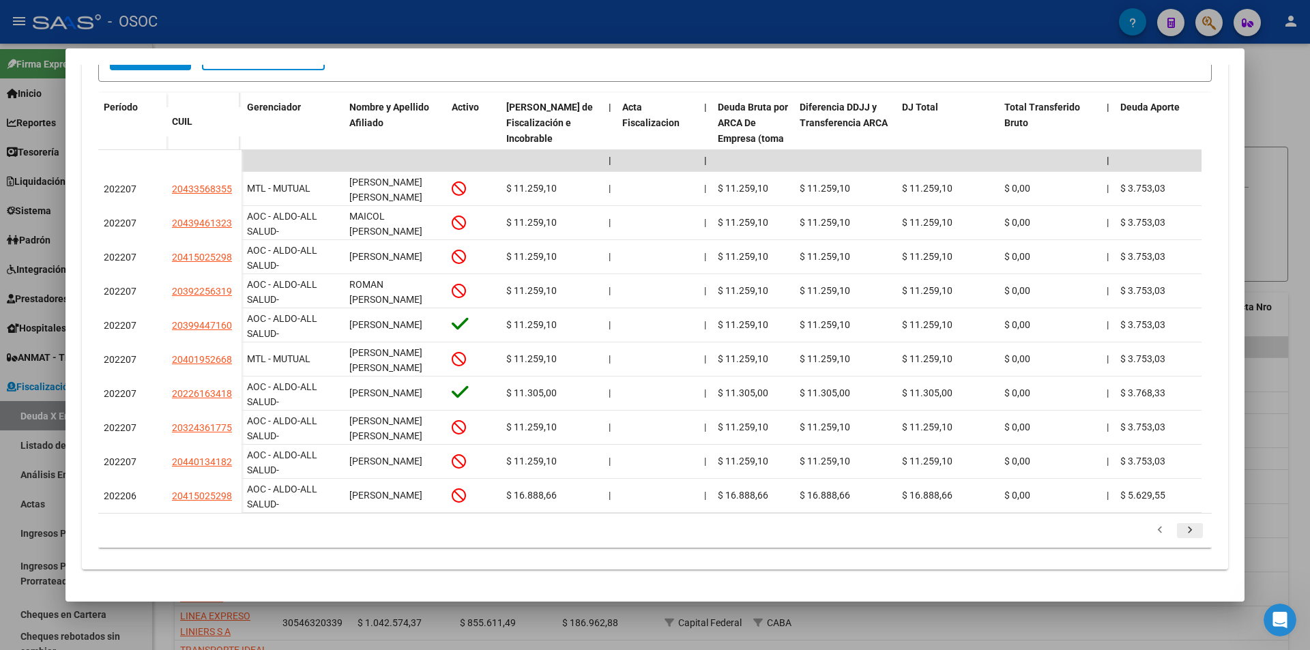
scroll to position [0, 0]
click at [1183, 534] on icon "go to next page" at bounding box center [1190, 532] width 18 height 16
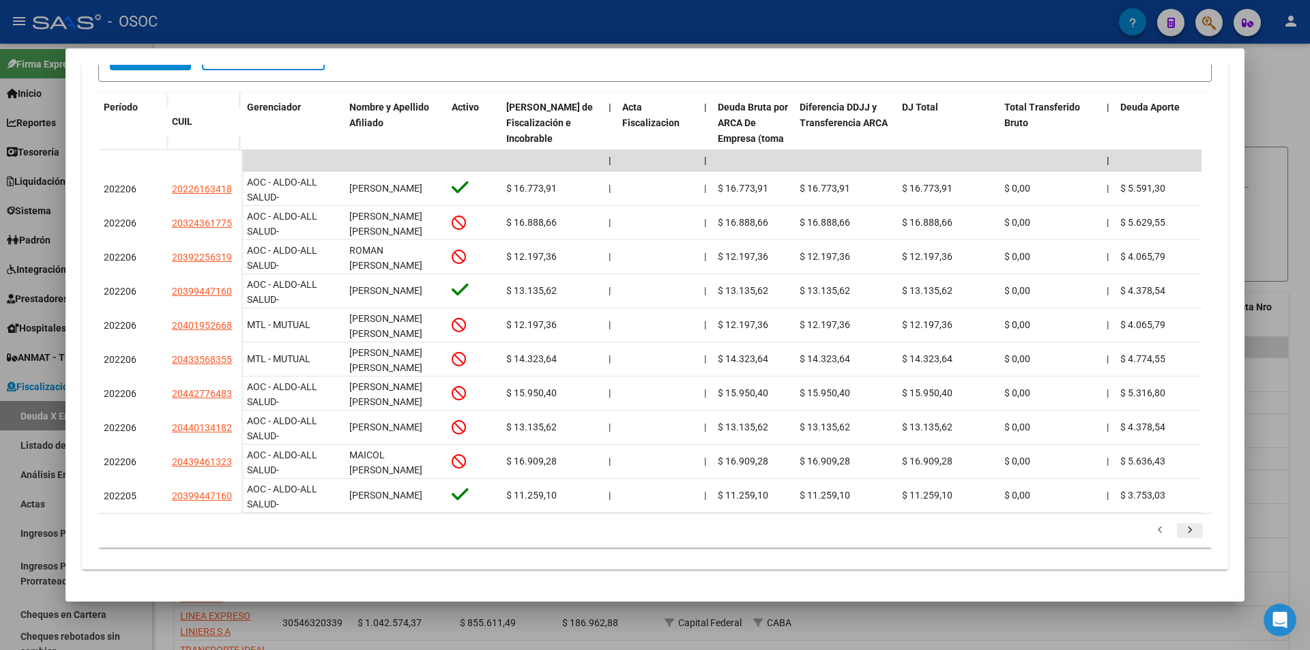
click at [1183, 534] on icon "go to next page" at bounding box center [1190, 532] width 18 height 16
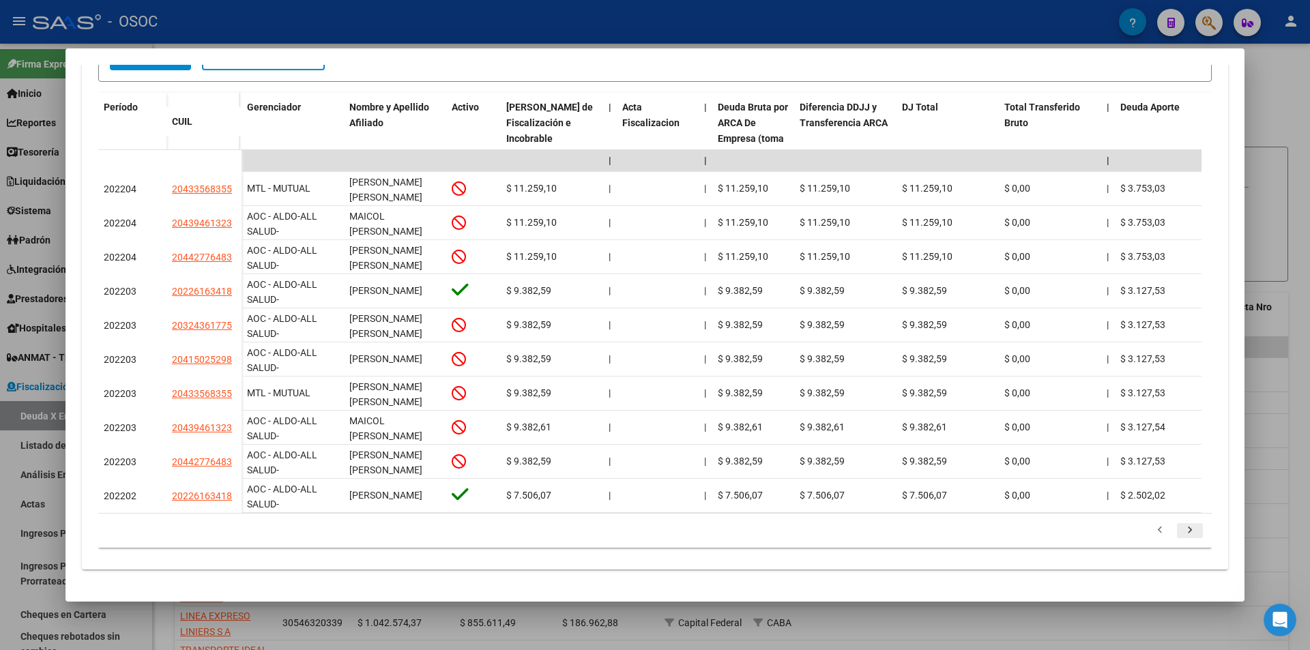
click at [1183, 534] on icon "go to next page" at bounding box center [1190, 532] width 18 height 16
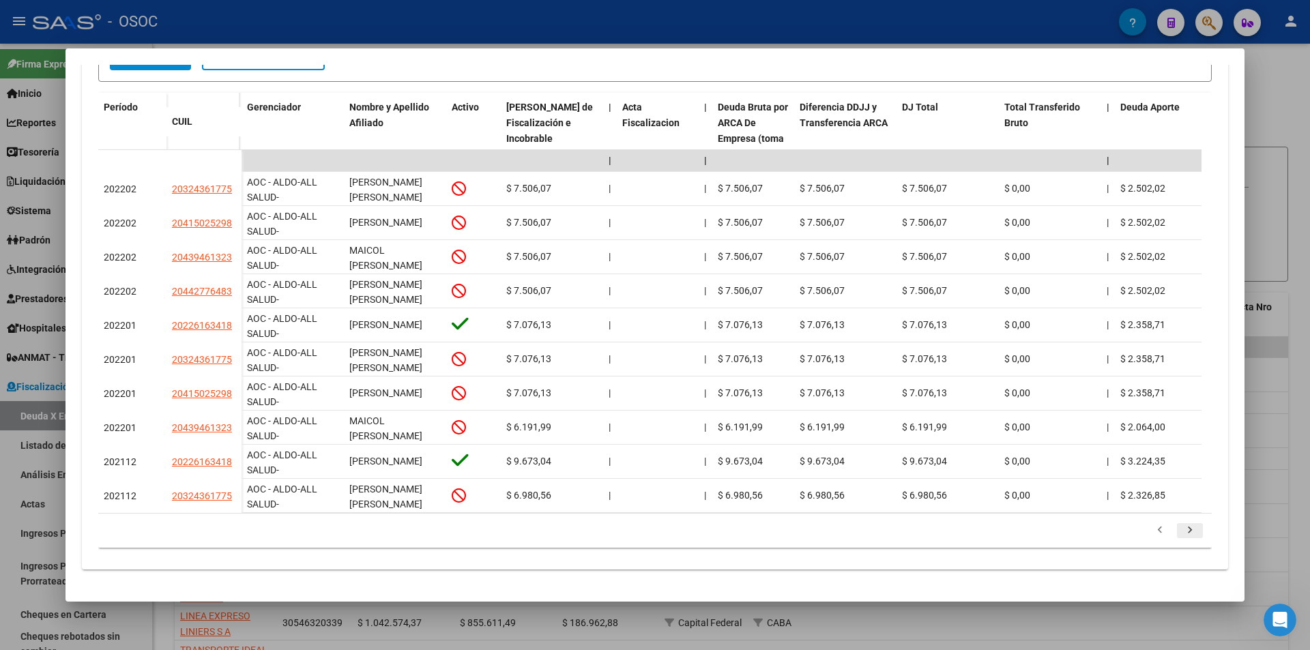
click at [1183, 534] on icon "go to next page" at bounding box center [1190, 532] width 18 height 16
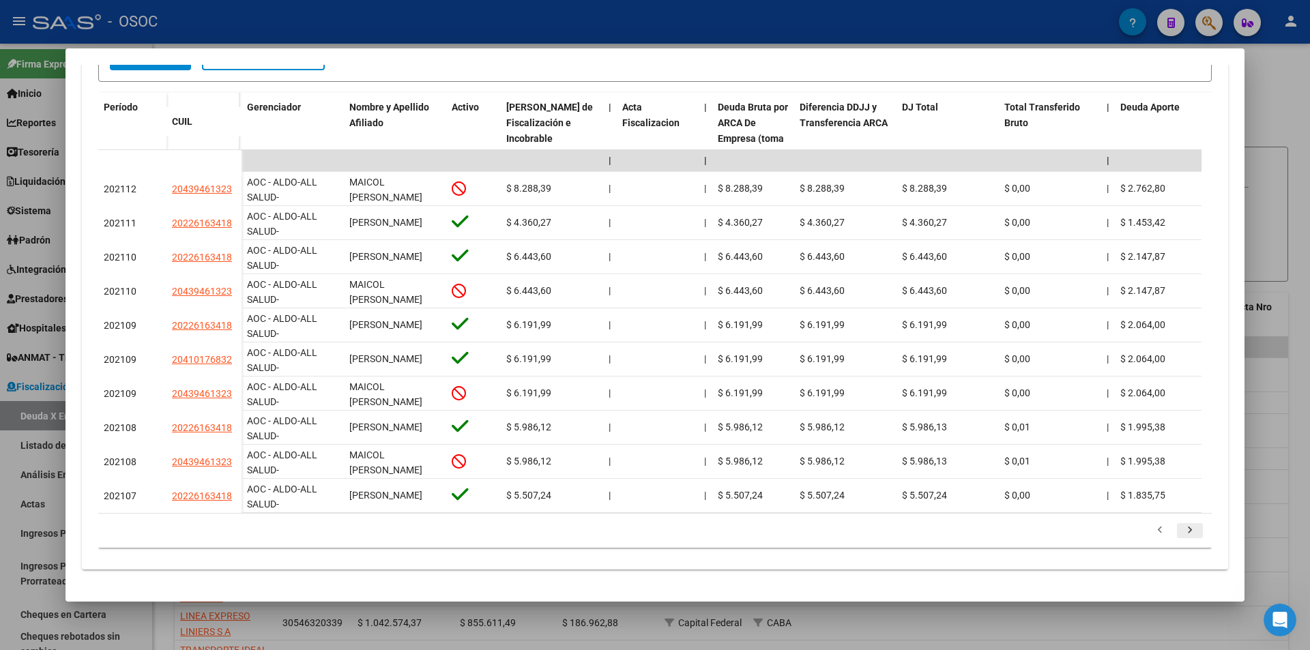
click at [1183, 534] on icon "go to next page" at bounding box center [1190, 532] width 18 height 16
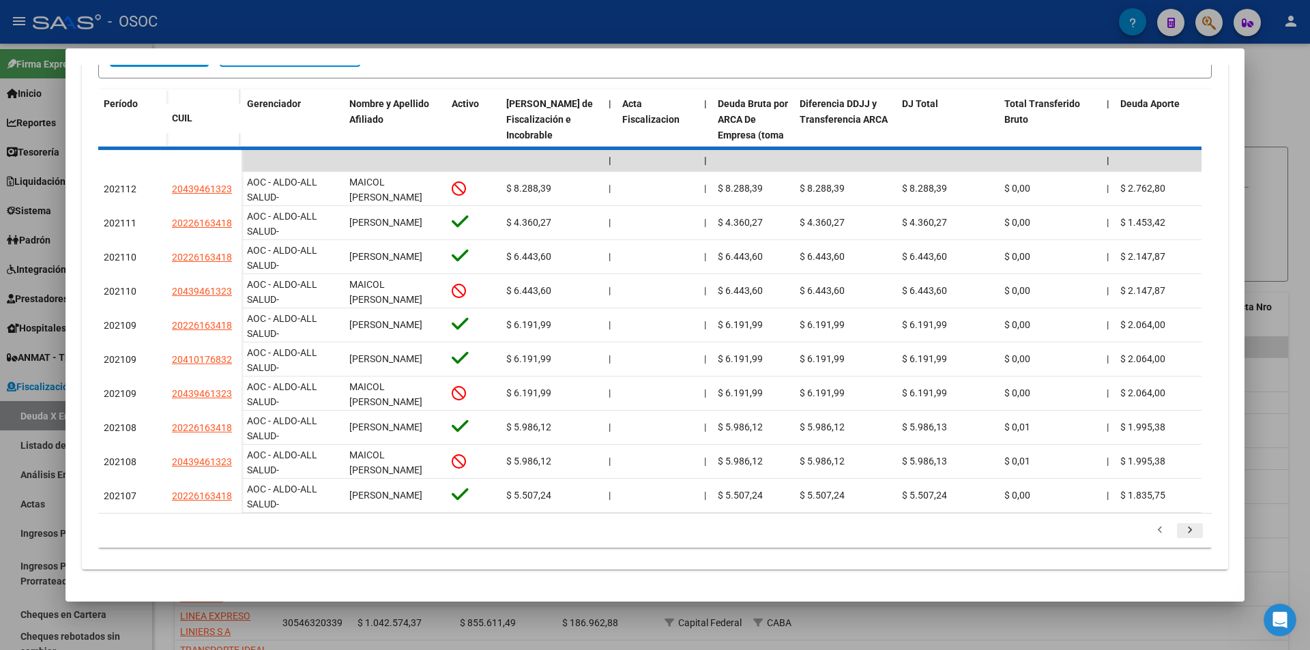
click at [1183, 534] on div "179.769.313.486.231.570.000.000.000.000.000.000.000.000.000.000.000.000.000.000…" at bounding box center [654, 531] width 1113 height 34
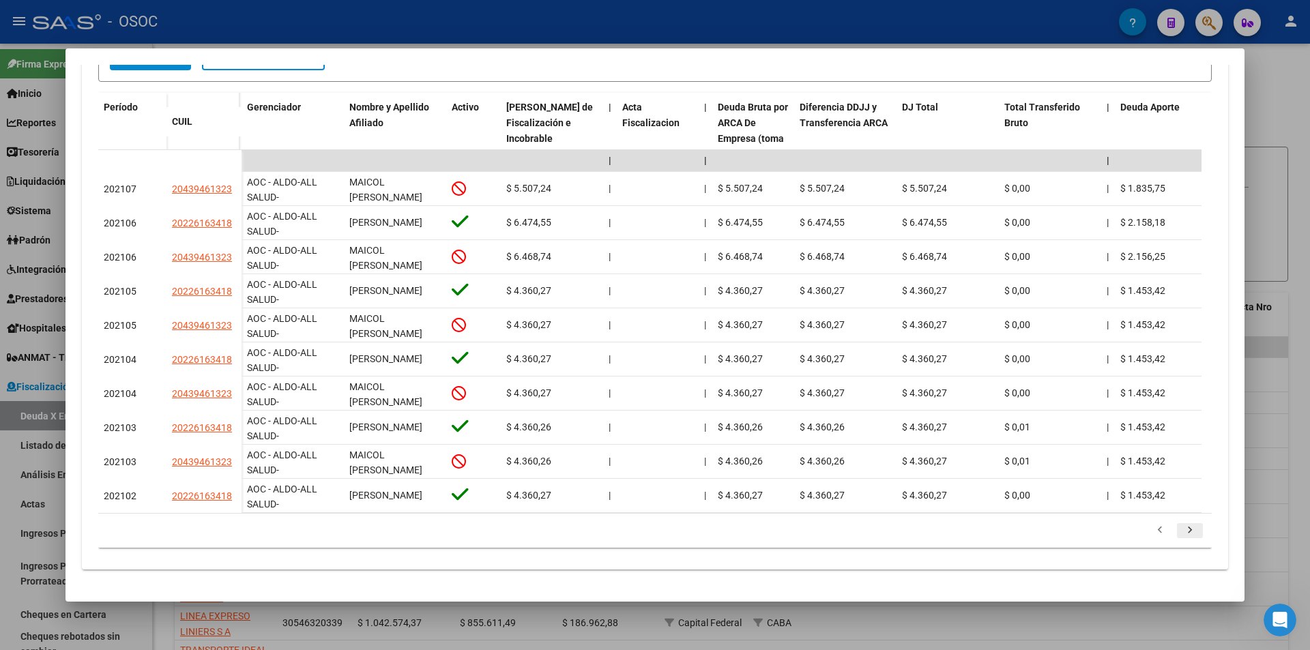
click at [1183, 534] on icon "go to next page" at bounding box center [1190, 532] width 18 height 16
click at [1299, 433] on div at bounding box center [655, 325] width 1310 height 650
